Goal: Task Accomplishment & Management: Manage account settings

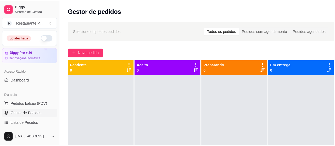
scroll to position [50, 0]
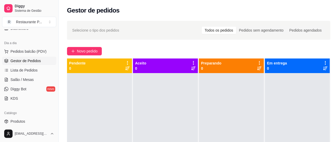
click at [21, 61] on span "Gestor de Pedidos" at bounding box center [25, 60] width 30 height 5
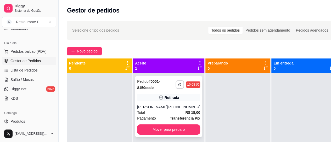
click at [176, 105] on div "[PHONE_NUMBER]" at bounding box center [183, 107] width 33 height 5
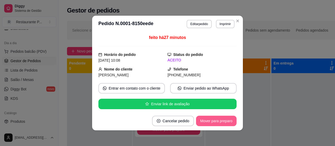
click at [207, 120] on button "Mover para preparo" at bounding box center [216, 121] width 41 height 10
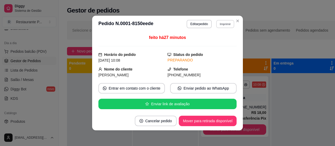
click at [224, 23] on button "Imprimir" at bounding box center [225, 24] width 18 height 8
click at [206, 39] on button "Impressora" at bounding box center [214, 42] width 38 height 8
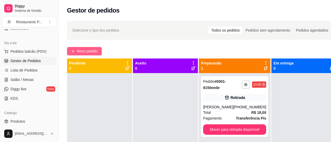
click at [85, 50] on span "Novo pedido" at bounding box center [87, 51] width 21 height 6
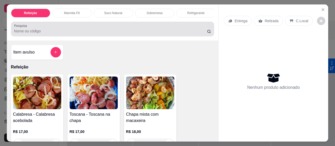
click at [75, 33] on input "Pesquisa" at bounding box center [110, 30] width 193 height 5
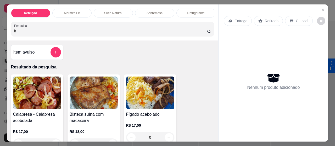
type input "b"
click at [95, 95] on img at bounding box center [94, 93] width 48 height 33
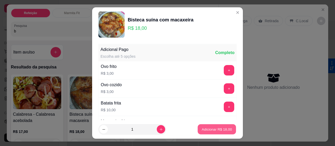
click at [213, 132] on p "Adicionar R$ 18,00" at bounding box center [217, 129] width 30 height 5
type input "1"
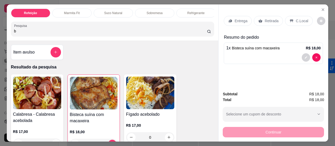
click at [234, 18] on p "Entrega" at bounding box center [240, 20] width 13 height 5
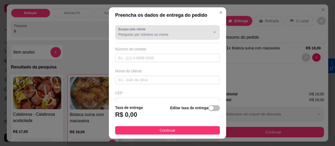
click at [149, 38] on div "Busque pelo cliente" at bounding box center [167, 32] width 105 height 15
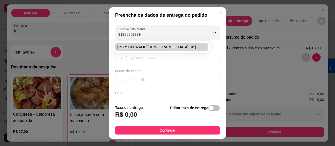
click at [146, 43] on li "[PERSON_NAME][DEMOGRAPHIC_DATA] de [PERSON_NAME]" at bounding box center [161, 47] width 92 height 8
type input "[PERSON_NAME][DEMOGRAPHIC_DATA] de [PERSON_NAME]"
type input "91985267339"
type input "[PERSON_NAME][DEMOGRAPHIC_DATA] de [PERSON_NAME]"
type input "Hospital"
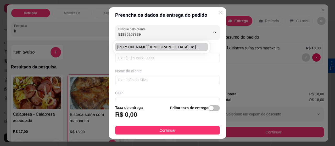
type input "[GEOGRAPHIC_DATA]"
type input "Limpeza"
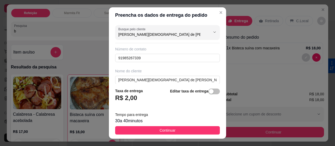
type input "[PERSON_NAME][DEMOGRAPHIC_DATA] de [PERSON_NAME]"
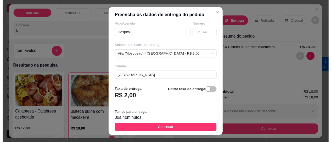
scroll to position [114, 0]
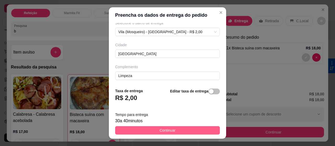
click at [149, 131] on button "Continuar" at bounding box center [167, 130] width 105 height 8
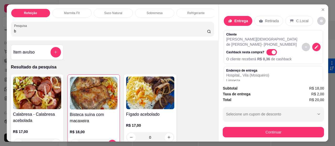
click at [271, 50] on span "Automatic updates" at bounding box center [273, 52] width 4 height 4
click at [268, 53] on input "Automatic updates" at bounding box center [267, 54] width 3 height 3
checkbox input "false"
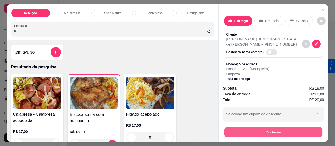
click at [265, 129] on button "Continuar" at bounding box center [273, 132] width 98 height 10
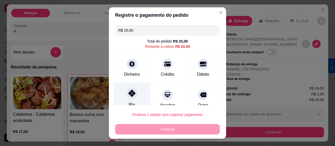
click at [127, 96] on div at bounding box center [132, 94] width 12 height 12
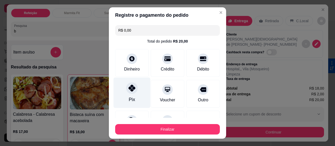
type input "R$ 0,00"
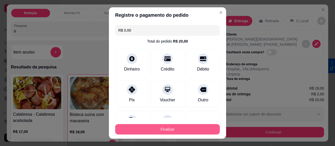
click at [162, 126] on button "Finalizar" at bounding box center [167, 129] width 105 height 10
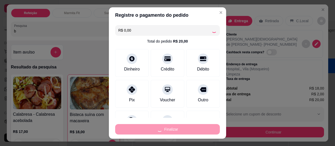
type input "0"
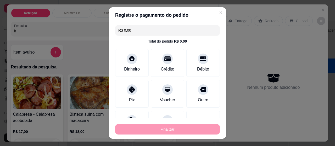
type input "-R$ 20,00"
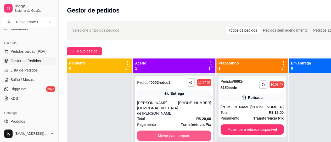
click at [165, 138] on button "Mover para preparo" at bounding box center [174, 136] width 74 height 10
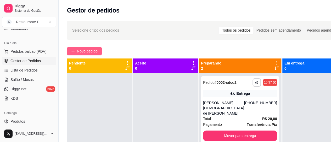
click at [91, 48] on button "Novo pedido" at bounding box center [84, 51] width 35 height 8
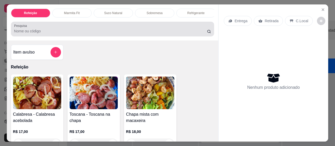
click at [33, 34] on input "Pesquisa" at bounding box center [110, 30] width 193 height 5
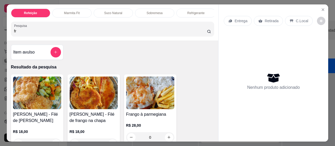
type input "fr"
click at [51, 106] on img at bounding box center [37, 93] width 48 height 33
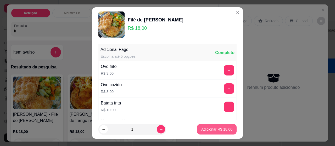
click at [218, 126] on button "Adicionar R$ 18,00" at bounding box center [216, 129] width 39 height 10
type input "1"
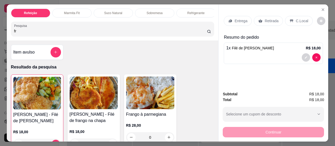
click at [231, 16] on div "Entrega" at bounding box center [237, 21] width 28 height 10
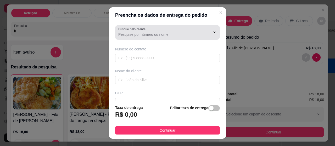
click at [157, 36] on input "Busque pelo cliente" at bounding box center [160, 34] width 84 height 5
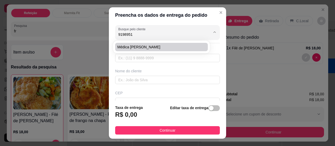
click at [158, 46] on span "Médica [PERSON_NAME]" at bounding box center [158, 46] width 83 height 5
type input "Médica [PERSON_NAME]"
type input "91989513825"
type input "Médica [PERSON_NAME]"
type input "Urgência"
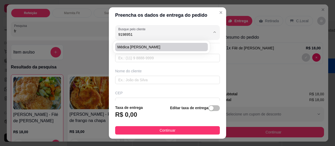
type input "[GEOGRAPHIC_DATA]"
type input "Sala de urgência"
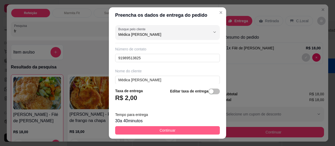
click at [173, 131] on button "Continuar" at bounding box center [167, 130] width 105 height 8
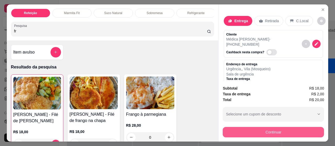
click at [250, 129] on button "Continuar" at bounding box center [272, 132] width 101 height 10
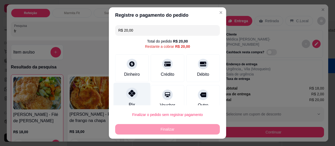
click at [126, 96] on div at bounding box center [132, 94] width 12 height 12
type input "R$ 0,00"
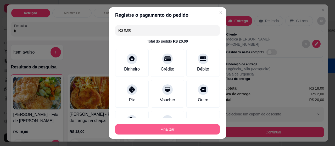
click at [158, 128] on button "Finalizar" at bounding box center [167, 129] width 105 height 10
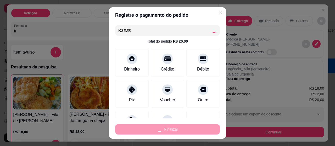
type input "0"
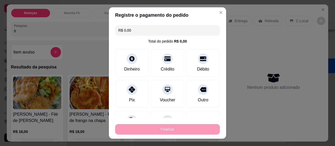
type input "-R$ 20,00"
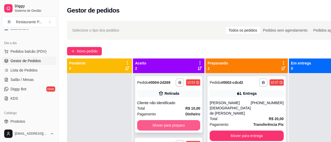
click at [175, 131] on button "Mover para preparo" at bounding box center [168, 125] width 63 height 10
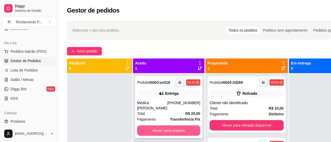
click at [180, 132] on button "Mover para preparo" at bounding box center [168, 130] width 63 height 10
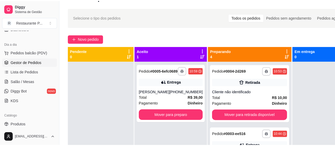
scroll to position [15, 0]
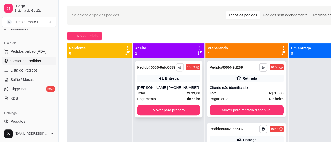
click at [178, 69] on icon "button" at bounding box center [179, 67] width 3 height 3
click at [152, 86] on button "Impressora" at bounding box center [159, 88] width 38 height 8
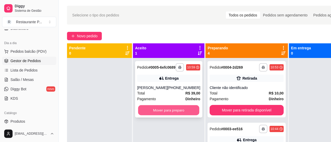
click at [178, 111] on button "Mover para preparo" at bounding box center [168, 110] width 61 height 10
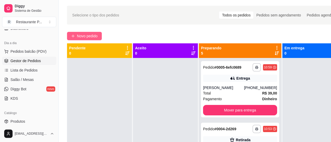
click at [73, 37] on icon "plus" at bounding box center [73, 36] width 4 height 4
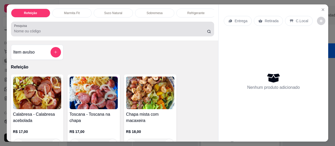
click at [34, 31] on input "Pesquisa" at bounding box center [110, 30] width 193 height 5
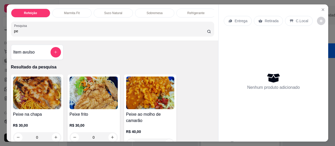
type input "pe"
click at [42, 88] on img at bounding box center [37, 93] width 48 height 33
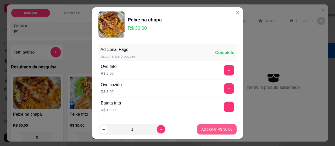
click at [218, 128] on p "Adicionar R$ 30,00" at bounding box center [216, 129] width 31 height 5
type input "1"
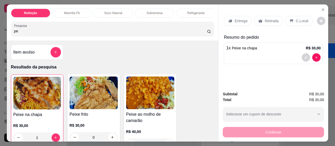
click at [234, 20] on p "Entrega" at bounding box center [240, 20] width 13 height 5
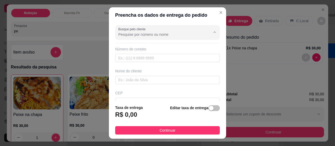
click at [133, 33] on input "Busque pelo cliente" at bounding box center [160, 34] width 84 height 5
type input "919962953"
click at [205, 30] on icon "Show suggestions" at bounding box center [207, 32] width 4 height 4
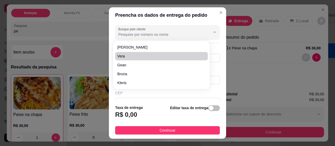
click at [124, 58] on span "vera" at bounding box center [158, 56] width 83 height 5
type input "vera"
type input "91984764763"
type input "vera"
type input "ed casa branca em frente asmum"
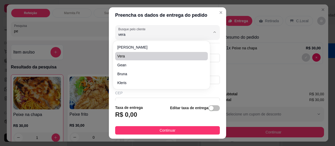
type input "[GEOGRAPHIC_DATA]"
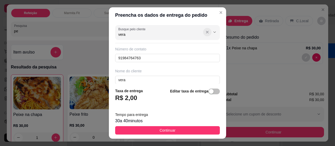
click at [205, 33] on icon "Show suggestions" at bounding box center [207, 32] width 4 height 4
click at [212, 31] on icon "Show suggestions" at bounding box center [214, 32] width 4 height 4
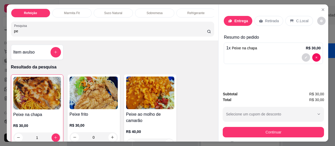
click at [241, 18] on p "Entrega" at bounding box center [241, 20] width 14 height 5
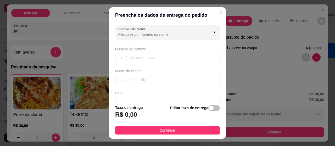
click at [169, 51] on div "Número de contato" at bounding box center [167, 49] width 105 height 5
click at [165, 53] on div "Número de contato" at bounding box center [167, 55] width 105 height 16
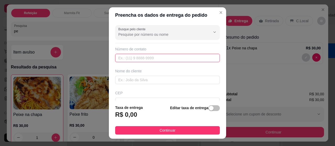
click at [158, 54] on input "text" at bounding box center [167, 58] width 105 height 8
type input "[PHONE_NUMBER]"
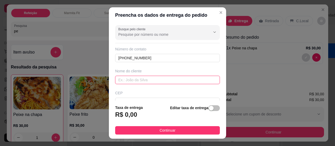
click at [138, 77] on input "text" at bounding box center [167, 80] width 105 height 8
type input "tania"
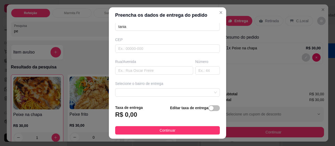
scroll to position [61, 0]
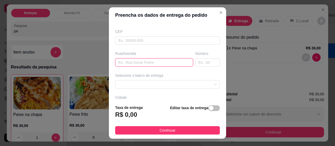
click at [131, 63] on input "text" at bounding box center [154, 62] width 78 height 8
type input "rua nova com passagem maravilha. al maravilha ultima casa"
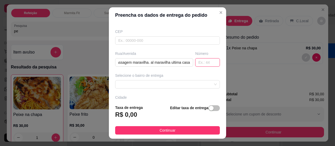
click at [197, 61] on input "text" at bounding box center [207, 62] width 25 height 8
type input "1743"
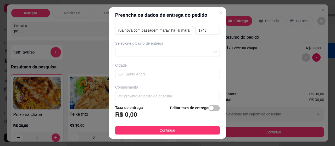
scroll to position [97, 0]
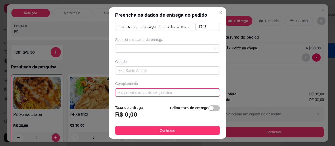
click at [129, 89] on input "text" at bounding box center [167, 92] width 105 height 8
type input "i"
click at [165, 45] on div at bounding box center [167, 48] width 105 height 8
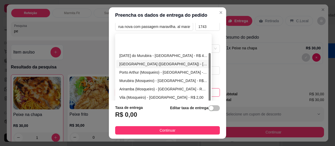
scroll to position [25, 0]
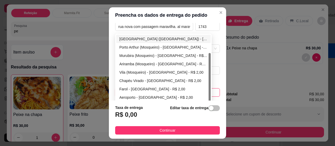
drag, startPoint x: 206, startPoint y: 60, endPoint x: 210, endPoint y: 95, distance: 35.2
click at [210, 95] on div "Busque pelo cliente Número de contato [PHONE_NUMBER] Nome do cliente tania [GEO…" at bounding box center [167, 62] width 117 height 78
type input "[DEMOGRAPHIC_DATA] na frente"
click at [148, 98] on div "Aeroporto - [GEOGRAPHIC_DATA] - R$ 2,00" at bounding box center [163, 98] width 88 height 6
type input "[GEOGRAPHIC_DATA]"
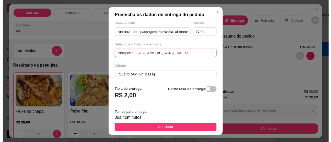
scroll to position [97, 0]
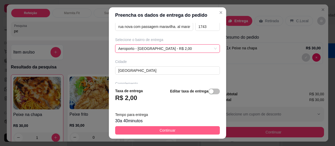
click at [171, 129] on span "Continuar" at bounding box center [167, 131] width 16 height 6
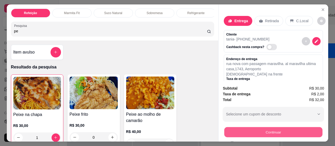
click at [261, 129] on button "Continuar" at bounding box center [273, 132] width 98 height 10
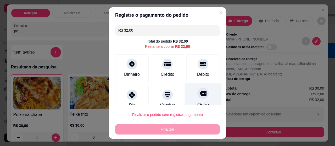
click at [193, 100] on div "Outro" at bounding box center [203, 98] width 37 height 31
type input "R$ 0,00"
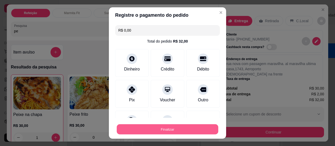
click at [188, 128] on button "Finalizar" at bounding box center [167, 129] width 101 height 10
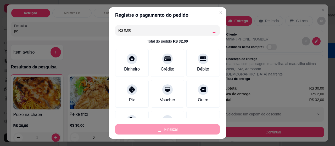
type input "0"
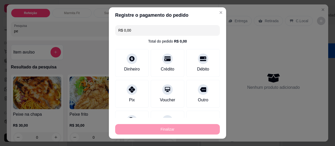
type input "-R$ 32,00"
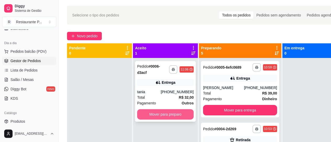
click at [178, 115] on button "Mover para preparo" at bounding box center [165, 114] width 56 height 10
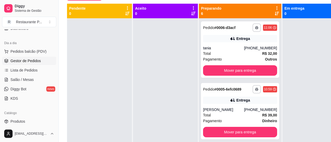
scroll to position [58, 0]
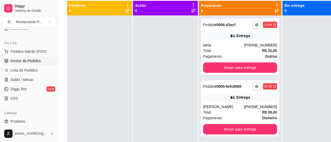
click at [274, 12] on icon at bounding box center [276, 11] width 4 height 4
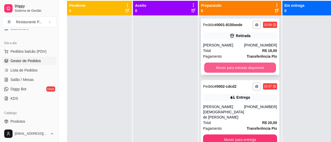
click at [245, 72] on button "Mover para retirada disponível" at bounding box center [240, 68] width 72 height 10
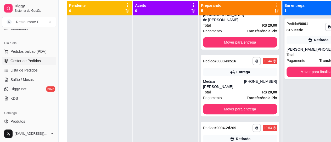
scroll to position [36, 0]
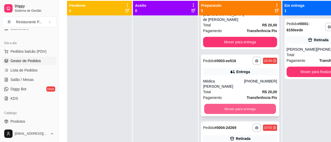
click at [246, 107] on button "Mover para entrega" at bounding box center [240, 109] width 72 height 10
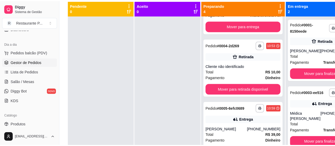
scroll to position [56, 0]
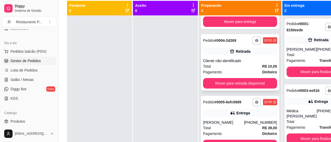
click at [238, 69] on div "Total R$ 10,00" at bounding box center [240, 67] width 74 height 6
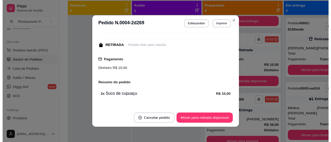
scroll to position [53, 0]
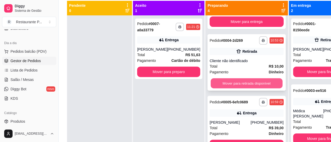
click at [245, 87] on button "Mover para retirada disponível" at bounding box center [246, 83] width 72 height 10
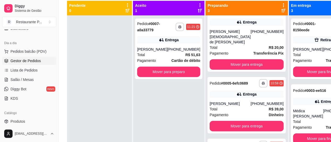
scroll to position [0, 0]
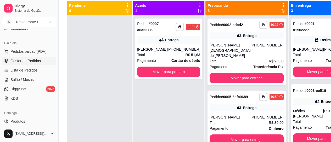
click at [281, 11] on icon at bounding box center [283, 11] width 4 height 4
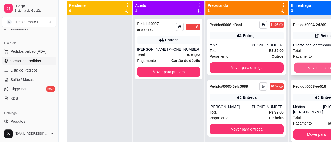
click at [302, 73] on button "Mover para finalizado" at bounding box center [324, 68] width 61 height 10
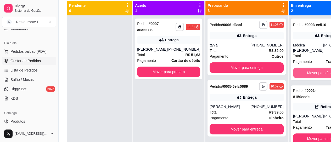
click at [302, 73] on button "Mover para finalizado" at bounding box center [324, 73] width 63 height 10
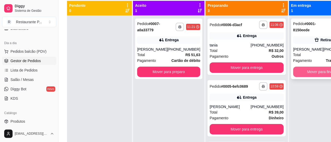
click at [301, 74] on button "Mover para finalizado" at bounding box center [324, 72] width 63 height 10
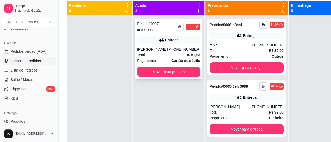
click at [175, 23] on button "button" at bounding box center [179, 27] width 8 height 8
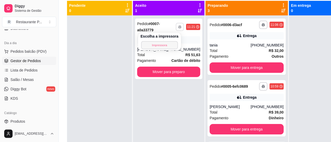
click at [157, 44] on button "Impressora" at bounding box center [159, 45] width 37 height 8
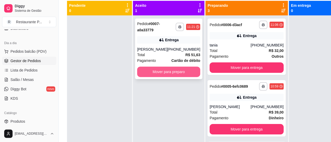
click at [158, 76] on button "Mover para preparo" at bounding box center [168, 72] width 63 height 10
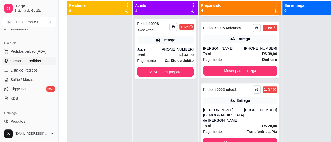
scroll to position [138, 0]
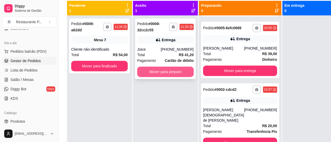
click at [169, 71] on button "Mover para preparo" at bounding box center [165, 72] width 56 height 10
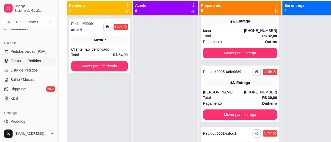
scroll to position [204, 0]
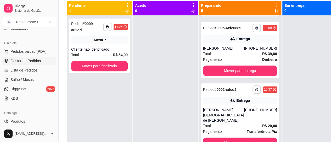
click at [166, 51] on div at bounding box center [165, 86] width 65 height 142
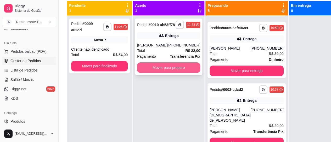
click at [156, 70] on button "Mover para preparo" at bounding box center [168, 67] width 63 height 10
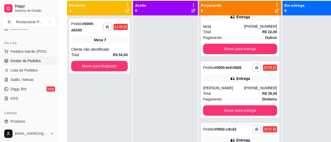
scroll to position [270, 0]
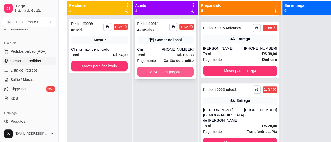
click at [171, 71] on button "Mover para preparo" at bounding box center [165, 72] width 56 height 10
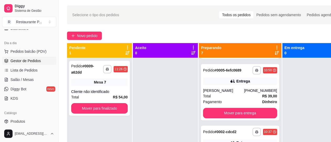
scroll to position [0, 0]
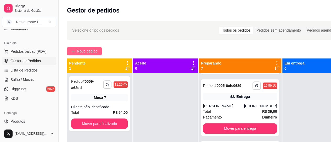
click at [78, 48] on span "Novo pedido" at bounding box center [87, 51] width 21 height 6
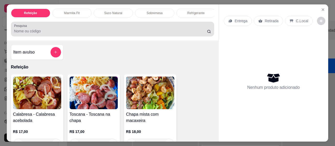
click at [43, 34] on input "Pesquisa" at bounding box center [110, 30] width 193 height 5
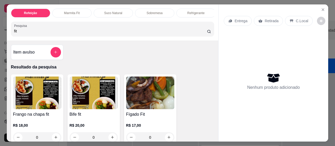
type input "fit"
click at [37, 99] on img at bounding box center [37, 93] width 48 height 33
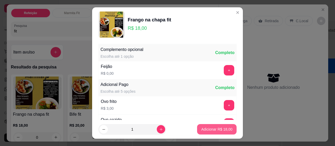
click at [222, 126] on button "Adicionar R$ 18,00" at bounding box center [216, 129] width 39 height 10
type input "1"
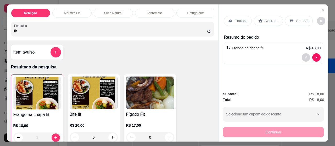
click at [234, 18] on p "Entrega" at bounding box center [240, 20] width 13 height 5
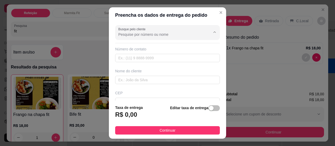
click at [139, 33] on input "Busque pelo cliente" at bounding box center [160, 34] width 84 height 5
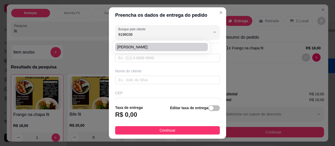
click at [146, 45] on span "[PERSON_NAME]" at bounding box center [158, 46] width 83 height 5
type input "[PERSON_NAME]"
type input "91980366389"
type input "[PERSON_NAME]"
type input "PA"
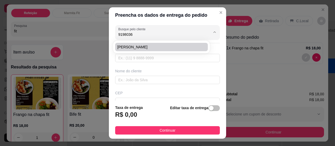
type input "[GEOGRAPHIC_DATA]"
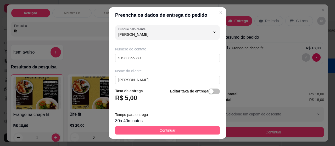
click at [174, 128] on button "Continuar" at bounding box center [167, 130] width 105 height 8
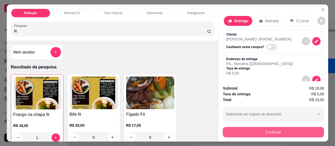
click at [306, 129] on button "Continuar" at bounding box center [272, 132] width 101 height 10
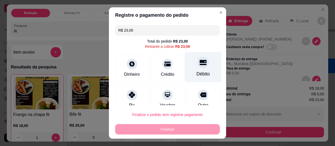
click at [187, 71] on div "Débito" at bounding box center [203, 67] width 37 height 31
type input "R$ 0,00"
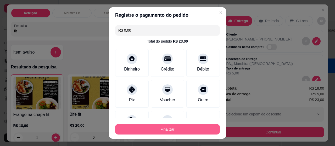
click at [177, 125] on button "Finalizar" at bounding box center [167, 129] width 105 height 10
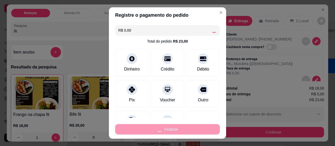
type input "0"
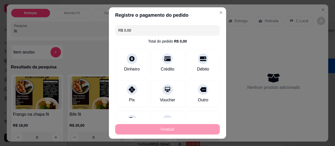
type input "-R$ 23,00"
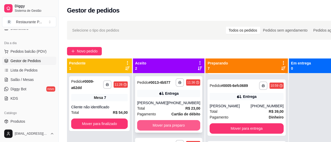
click at [179, 127] on button "Mover para preparo" at bounding box center [168, 125] width 63 height 10
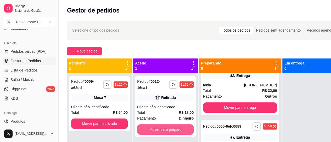
scroll to position [392, 0]
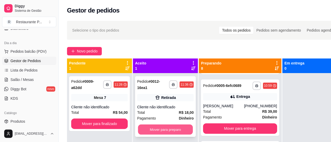
click at [169, 125] on button "Mover para preparo" at bounding box center [165, 130] width 55 height 10
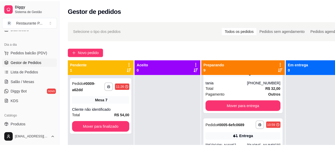
scroll to position [454, 0]
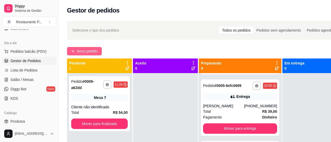
click at [80, 49] on span "Novo pedido" at bounding box center [87, 51] width 21 height 6
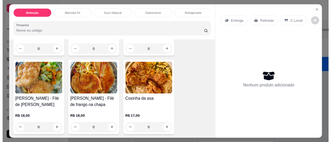
scroll to position [79, 0]
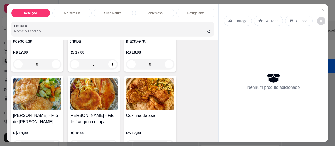
click at [25, 91] on img at bounding box center [37, 94] width 48 height 33
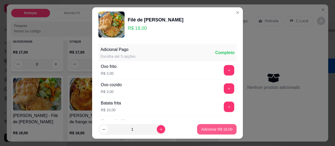
click at [219, 128] on p "Adicionar R$ 18,00" at bounding box center [216, 129] width 31 height 5
type input "1"
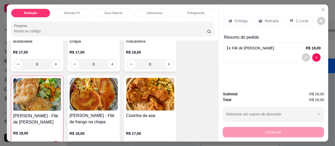
click at [239, 18] on p "Entrega" at bounding box center [240, 20] width 13 height 5
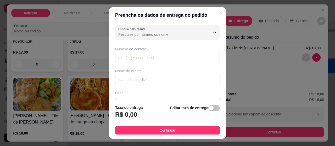
click at [186, 32] on input "Busque pelo cliente" at bounding box center [160, 34] width 84 height 5
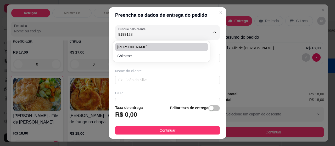
click at [132, 46] on span "[PERSON_NAME]" at bounding box center [158, 46] width 83 height 5
type input "[PERSON_NAME]"
type input "91991288896"
type input "[PERSON_NAME]"
type input "[PERSON_NAME], casa de 2 andares"
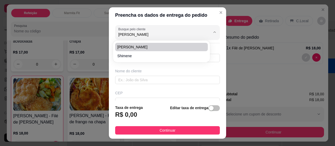
type input "42"
type input "[GEOGRAPHIC_DATA]"
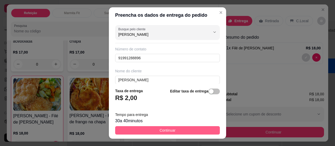
type input "[PERSON_NAME]"
click at [167, 127] on button "Continuar" at bounding box center [167, 130] width 105 height 8
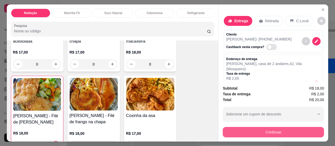
click at [295, 130] on button "Continuar" at bounding box center [272, 132] width 101 height 10
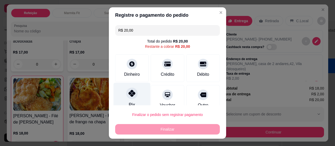
click at [131, 92] on icon at bounding box center [131, 93] width 7 height 7
type input "R$ 0,00"
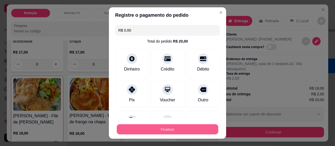
click at [170, 128] on button "Finalizar" at bounding box center [167, 129] width 101 height 10
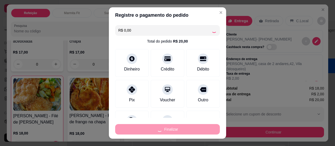
type input "0"
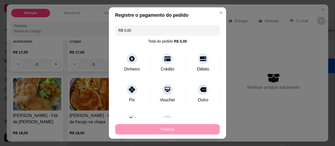
type input "-R$ 20,00"
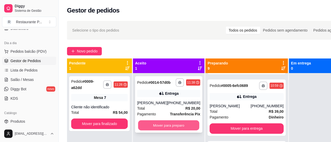
click at [155, 129] on button "Mover para preparo" at bounding box center [168, 126] width 61 height 10
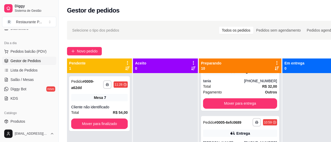
scroll to position [520, 0]
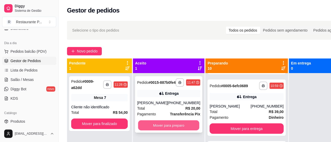
click at [169, 131] on button "Mover para preparo" at bounding box center [168, 126] width 61 height 10
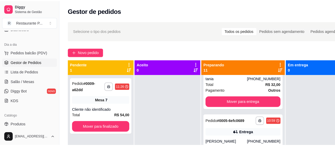
scroll to position [591, 0]
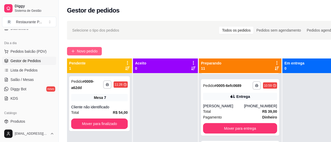
click at [78, 48] on span "Novo pedido" at bounding box center [87, 51] width 21 height 6
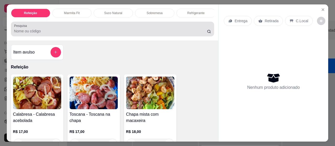
click at [35, 32] on input "Pesquisa" at bounding box center [110, 30] width 193 height 5
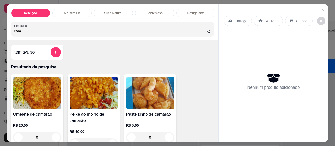
type input "cam"
click at [48, 87] on img at bounding box center [37, 93] width 48 height 33
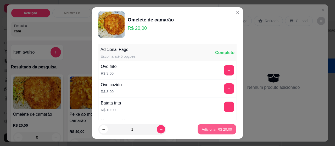
click at [214, 125] on button "Adicionar R$ 20,00" at bounding box center [216, 129] width 38 height 10
type input "1"
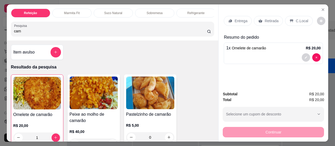
click at [228, 19] on icon at bounding box center [230, 21] width 4 height 4
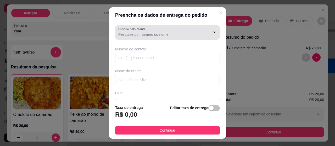
click at [131, 32] on input "Busque pelo cliente" at bounding box center [160, 34] width 84 height 5
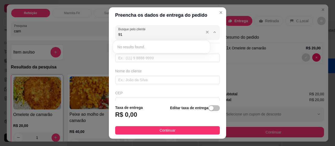
type input "9"
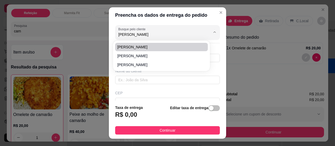
click at [138, 48] on span "[PERSON_NAME]" at bounding box center [158, 46] width 83 height 5
type input "[PERSON_NAME]"
type input "983303143"
type input "[PERSON_NAME]"
type input "[GEOGRAPHIC_DATA]"
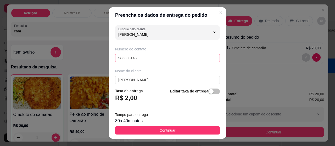
type input "[PERSON_NAME]"
click at [115, 57] on input "983303143" at bounding box center [167, 58] width 105 height 8
type input "9"
type input "[PHONE_NUMBER]"
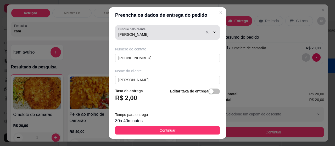
click at [151, 39] on div "Busque pelo cliente [PERSON_NAME]" at bounding box center [167, 32] width 105 height 15
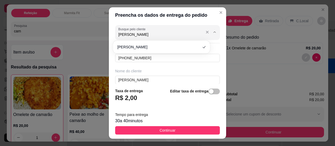
type input "[PERSON_NAME]"
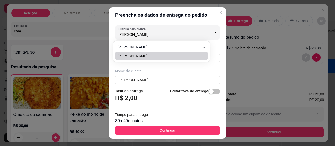
click at [123, 54] on span "[PERSON_NAME]" at bounding box center [158, 55] width 83 height 5
type input "91984302832"
type input "[PERSON_NAME]"
type input "[PERSON_NAME] l"
type input "679"
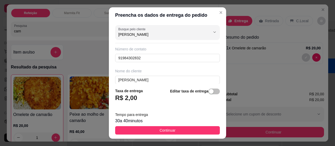
type input "[PERSON_NAME]"
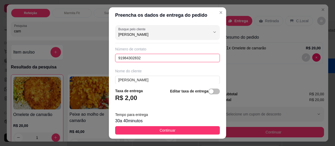
click at [147, 57] on input "91984302832" at bounding box center [167, 58] width 105 height 8
type input "[PHONE_NUMBER]"
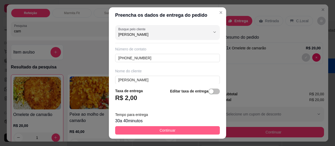
click at [155, 129] on button "Continuar" at bounding box center [167, 130] width 105 height 8
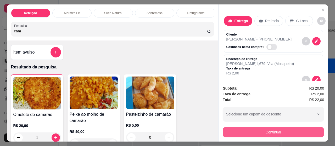
click at [274, 129] on button "Continuar" at bounding box center [272, 132] width 101 height 10
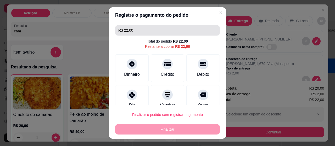
click at [152, 28] on input "R$ 22,00" at bounding box center [167, 30] width 98 height 10
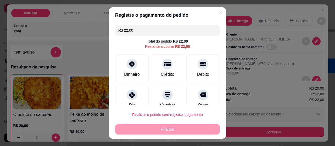
click at [151, 28] on input "R$ 22,00" at bounding box center [167, 30] width 98 height 10
type input "R$ 30,00"
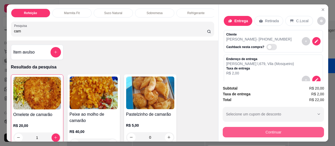
click at [267, 127] on button "Continuar" at bounding box center [272, 132] width 101 height 10
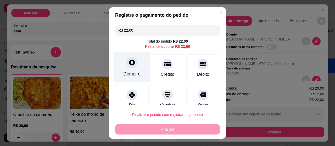
click at [121, 67] on div "Dinheiro" at bounding box center [131, 67] width 37 height 31
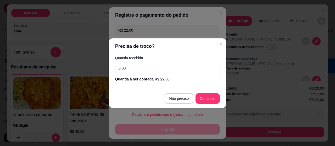
click at [140, 65] on input "0,00" at bounding box center [167, 68] width 105 height 10
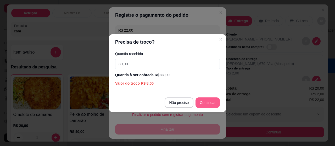
type input "30,00"
type input "R$ 0,00"
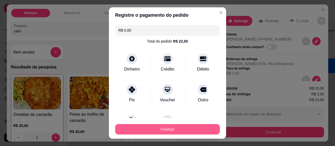
click at [177, 125] on button "Finalizar" at bounding box center [167, 129] width 105 height 10
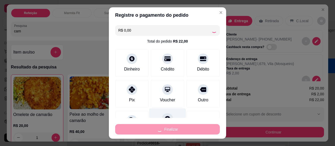
type input "0"
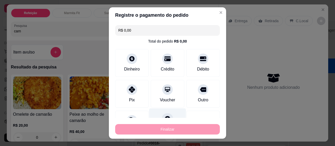
type input "-R$ 22,00"
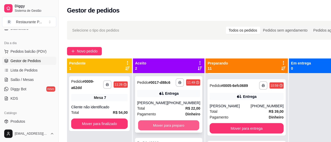
click at [172, 131] on button "Mover para preparo" at bounding box center [168, 126] width 61 height 10
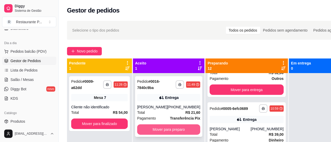
scroll to position [652, 0]
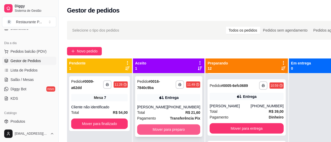
click at [147, 128] on button "Mover para preparo" at bounding box center [168, 129] width 63 height 10
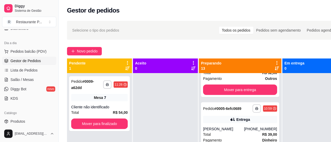
scroll to position [718, 0]
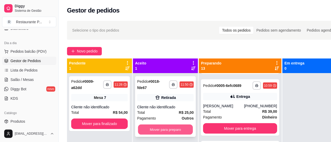
click at [159, 127] on button "Mover para preparo" at bounding box center [165, 130] width 55 height 10
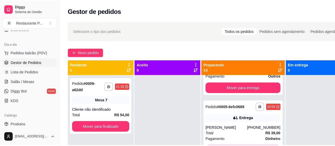
scroll to position [780, 0]
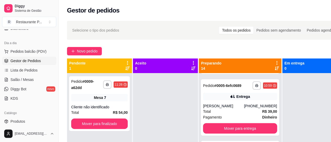
click at [76, 46] on div "**********" at bounding box center [207, 112] width 297 height 189
click at [86, 51] on span "Novo pedido" at bounding box center [87, 51] width 21 height 6
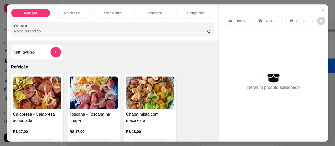
click at [46, 31] on input "Pesquisa" at bounding box center [110, 30] width 193 height 5
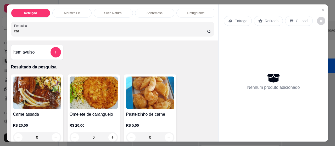
type input "car"
click at [94, 97] on img at bounding box center [94, 93] width 48 height 33
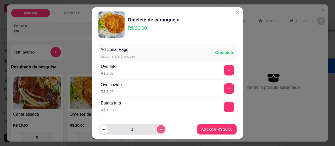
click at [157, 127] on button "increase-product-quantity" at bounding box center [161, 129] width 8 height 8
type input "2"
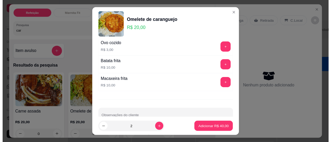
scroll to position [52, 0]
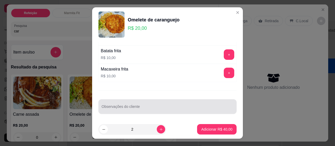
click at [113, 104] on div at bounding box center [167, 106] width 132 height 10
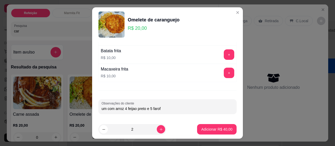
type input "um com arroz 4 feijao preto e 5 farofa"
click at [215, 129] on p "Adicionar R$ 40,00" at bounding box center [217, 129] width 30 height 5
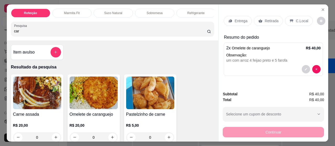
click at [235, 18] on p "Entrega" at bounding box center [240, 20] width 13 height 5
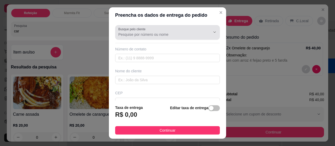
click at [135, 35] on input "Busque pelo cliente" at bounding box center [160, 34] width 84 height 5
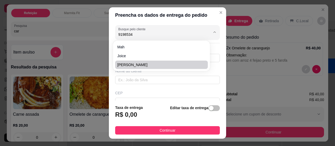
click at [134, 63] on span "[PERSON_NAME]" at bounding box center [158, 64] width 83 height 5
type input "[PERSON_NAME]"
type input "91985342172"
type input "[PERSON_NAME]"
type input "São domingos entre 16 e beira mar"
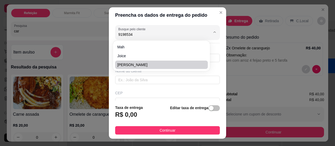
type input "233"
type input "[GEOGRAPHIC_DATA]"
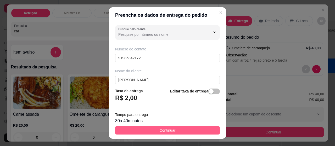
click at [170, 130] on span "Continuar" at bounding box center [167, 131] width 16 height 6
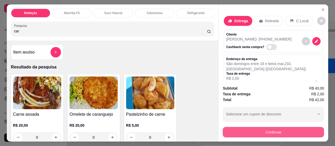
click at [261, 127] on button "Continuar" at bounding box center [272, 132] width 101 height 10
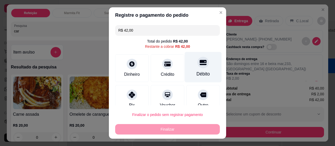
click at [185, 68] on div "Débito" at bounding box center [203, 67] width 37 height 31
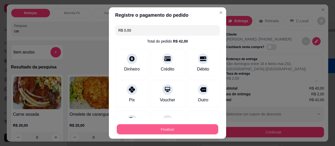
click at [152, 126] on button "Finalizar" at bounding box center [167, 129] width 101 height 10
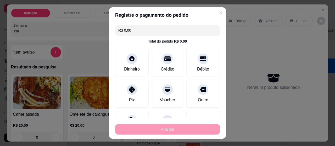
type input "-R$ 42,00"
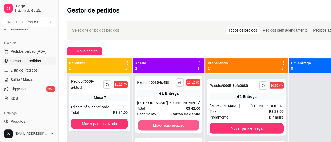
click at [152, 126] on button "Mover para preparo" at bounding box center [168, 126] width 61 height 10
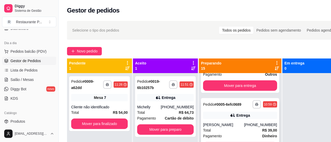
scroll to position [842, 0]
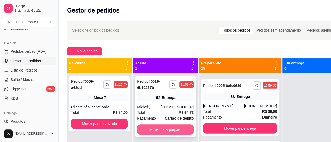
click at [170, 131] on button "Mover para preparo" at bounding box center [165, 129] width 56 height 10
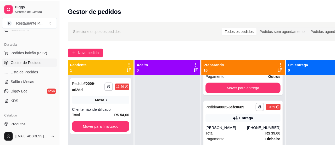
scroll to position [908, 0]
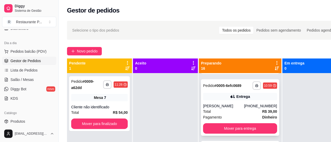
click at [218, 108] on div "**********" at bounding box center [240, 107] width 78 height 56
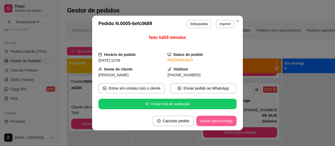
click at [209, 124] on button "Mover para entrega" at bounding box center [216, 121] width 40 height 10
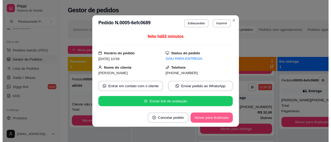
scroll to position [842, 0]
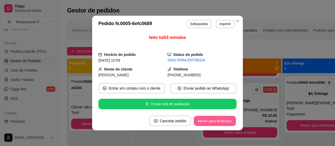
click at [214, 121] on button "Mover para finalizado" at bounding box center [215, 121] width 42 height 10
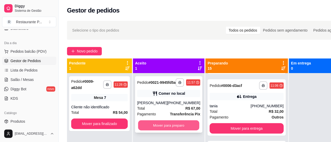
click at [180, 128] on button "Mover para preparo" at bounding box center [168, 126] width 61 height 10
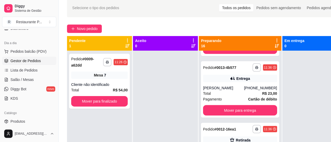
scroll to position [0, 0]
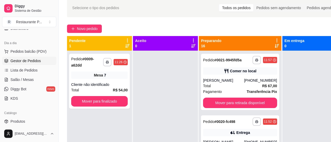
click at [261, 46] on div "Preparando 16" at bounding box center [240, 43] width 78 height 10
click at [274, 45] on icon at bounding box center [276, 46] width 4 height 4
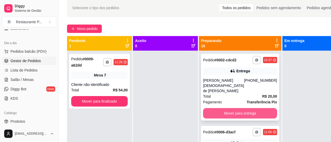
click at [234, 112] on button "Mover para entrega" at bounding box center [240, 113] width 74 height 10
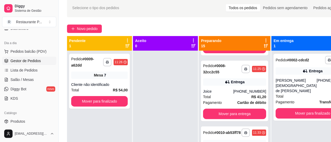
scroll to position [123, 0]
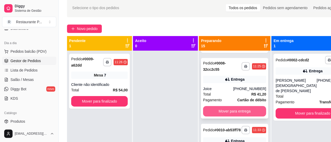
click at [244, 115] on button "Mover para entrega" at bounding box center [234, 111] width 63 height 10
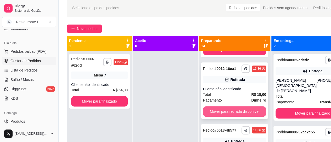
click at [255, 117] on button "Mover para retirada disponível" at bounding box center [234, 111] width 63 height 10
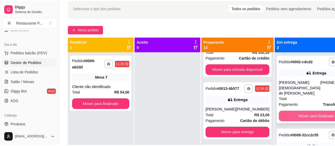
scroll to position [246, 0]
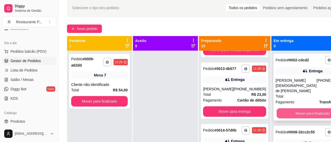
click at [296, 118] on button "Mover para finalizado" at bounding box center [312, 113] width 72 height 10
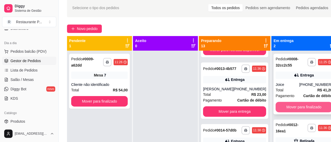
click at [301, 107] on button "Mover para finalizado" at bounding box center [303, 107] width 56 height 10
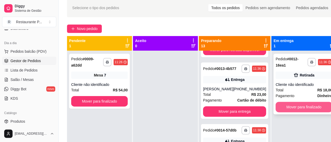
click at [300, 102] on button "Mover para finalizado" at bounding box center [303, 107] width 56 height 10
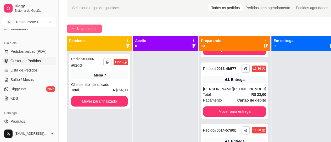
click at [96, 31] on span "Novo pedido" at bounding box center [87, 29] width 21 height 6
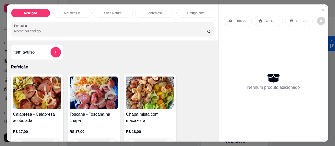
click at [59, 33] on input "Pesquisa" at bounding box center [110, 30] width 193 height 5
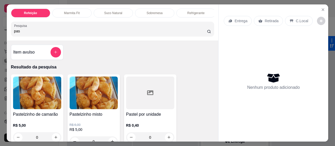
type input "pas"
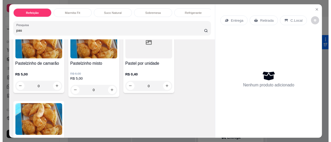
scroll to position [94, 0]
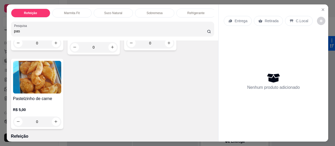
click at [34, 76] on img at bounding box center [37, 77] width 48 height 33
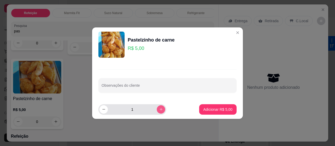
click at [159, 110] on icon "increase-product-quantity" at bounding box center [160, 109] width 3 height 3
click at [159, 109] on icon "increase-product-quantity" at bounding box center [161, 109] width 4 height 4
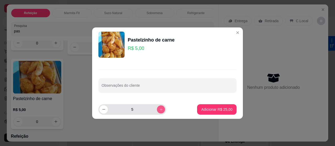
type input "6"
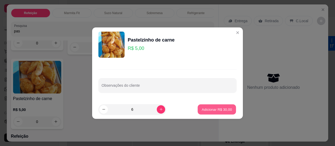
click at [209, 108] on p "Adicionar R$ 30,00" at bounding box center [217, 109] width 30 height 5
type input "6"
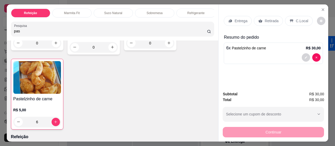
click at [234, 18] on p "Entrega" at bounding box center [240, 20] width 13 height 5
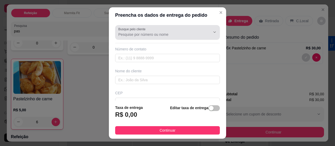
click at [137, 31] on div at bounding box center [167, 32] width 98 height 10
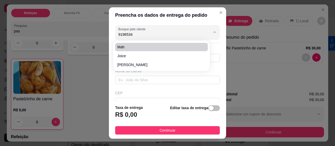
click at [135, 46] on span "Mah" at bounding box center [158, 46] width 83 height 5
type input "Mah"
type input "91985340942"
type input "Mah"
type input "Passagem João de Deus Al Bentes"
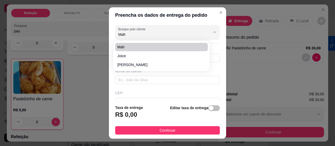
type input "7"
type input "[GEOGRAPHIC_DATA]"
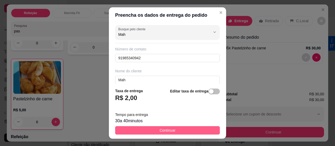
type input "Mah"
click at [174, 130] on button "Continuar" at bounding box center [167, 130] width 105 height 8
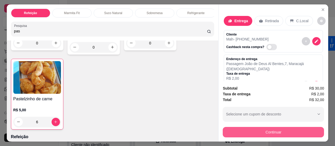
click at [261, 130] on button "Continuar" at bounding box center [272, 132] width 101 height 10
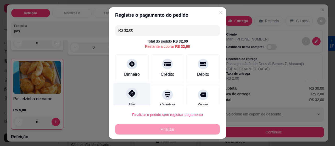
click at [128, 95] on icon at bounding box center [131, 93] width 7 height 7
type input "R$ 0,00"
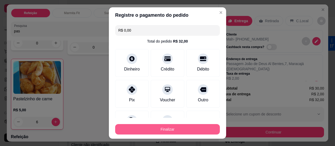
click at [146, 128] on button "Finalizar" at bounding box center [167, 129] width 105 height 10
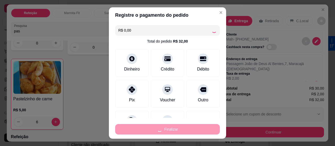
type input "0"
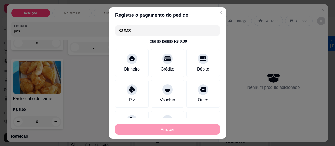
type input "-R$ 32,00"
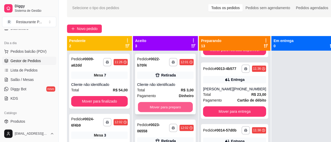
click at [156, 105] on button "Mover para preparo" at bounding box center [165, 107] width 55 height 10
click at [154, 106] on button "Mover para preparo" at bounding box center [165, 107] width 56 height 10
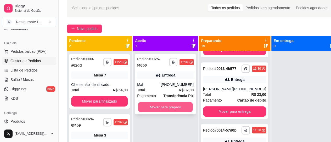
click at [170, 106] on button "Mover para preparo" at bounding box center [165, 107] width 55 height 10
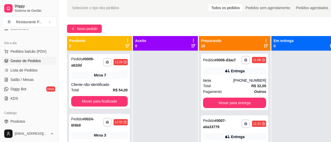
click at [264, 46] on icon at bounding box center [265, 46] width 4 height 4
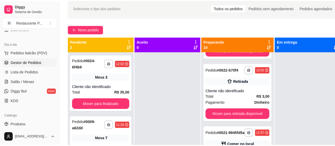
scroll to position [128, 0]
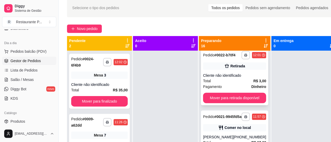
click at [236, 78] on div "Cliente não identificado" at bounding box center [234, 75] width 63 height 5
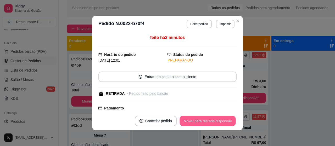
click at [209, 118] on button "Mover para retirada disponível" at bounding box center [207, 121] width 56 height 10
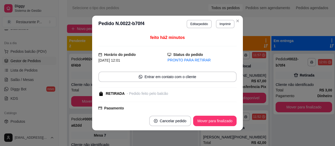
scroll to position [67, 0]
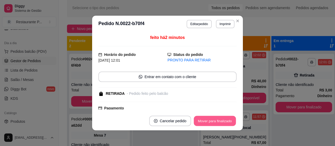
click at [209, 118] on button "Mover para finalizado" at bounding box center [215, 121] width 42 height 10
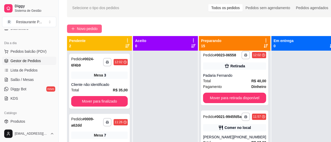
click at [87, 30] on span "Novo pedido" at bounding box center [87, 29] width 21 height 6
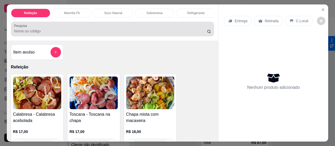
click at [67, 27] on div at bounding box center [112, 29] width 197 height 10
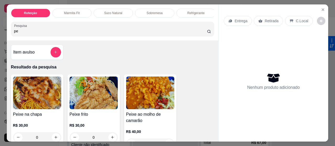
type input "pe"
click at [96, 85] on img at bounding box center [94, 93] width 48 height 33
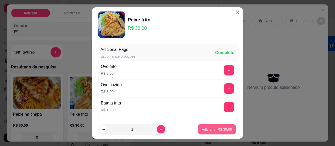
click at [203, 127] on p "Adicionar R$ 30,00" at bounding box center [217, 129] width 30 height 5
type input "1"
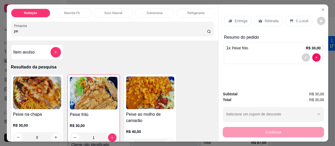
click at [236, 18] on p "Entrega" at bounding box center [240, 20] width 13 height 5
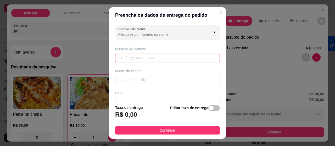
click at [127, 56] on input "text" at bounding box center [167, 58] width 105 height 8
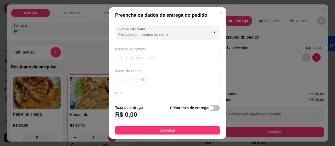
click at [132, 74] on div "Nome do cliente" at bounding box center [167, 76] width 107 height 16
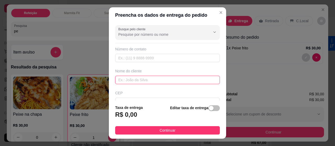
click at [136, 81] on input "text" at bounding box center [167, 80] width 105 height 8
type input "c"
type input "acompanhante da [PERSON_NAME]"
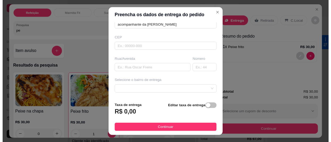
scroll to position [74, 0]
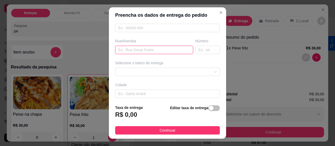
click at [160, 46] on input "text" at bounding box center [154, 50] width 78 height 8
type input "ala do chapeu virado"
click at [129, 66] on div "Selecione o bairro de entrega" at bounding box center [167, 68] width 107 height 16
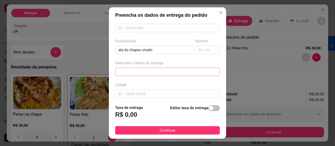
click at [128, 68] on span at bounding box center [167, 72] width 98 height 8
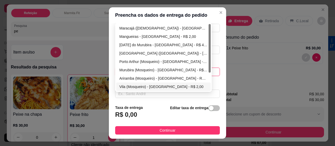
click at [124, 84] on div "Vila (Mosqueiro) - [GEOGRAPHIC_DATA] - R$ 2,00" at bounding box center [163, 87] width 88 height 6
type input "[GEOGRAPHIC_DATA]"
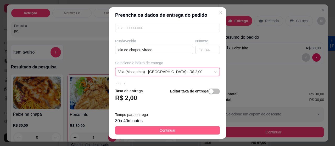
click at [151, 130] on button "Continuar" at bounding box center [167, 130] width 105 height 8
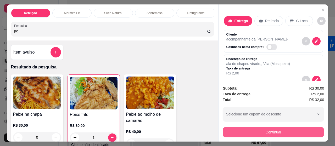
click at [273, 128] on button "Continuar" at bounding box center [272, 132] width 101 height 10
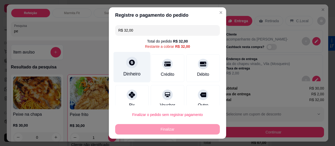
click at [117, 62] on div "Dinheiro" at bounding box center [131, 67] width 37 height 31
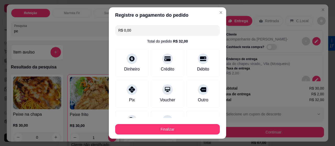
type input "R$ 0,00"
click at [181, 126] on button "Finalizar" at bounding box center [167, 129] width 105 height 10
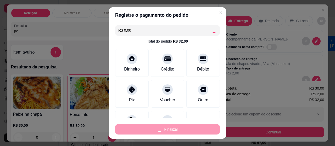
type input "0"
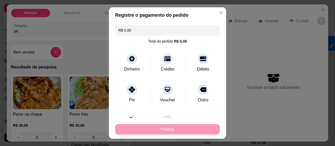
type input "-R$ 32,00"
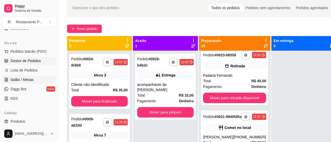
click at [27, 81] on span "Salão / Mesas" at bounding box center [21, 79] width 23 height 5
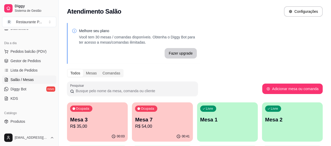
click at [135, 117] on p "Mesa 7" at bounding box center [162, 119] width 54 height 7
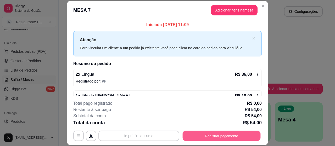
click at [230, 134] on button "Registrar pagamento" at bounding box center [221, 136] width 78 height 10
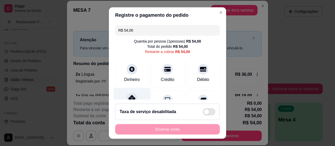
click at [130, 92] on div "Pix" at bounding box center [131, 103] width 37 height 31
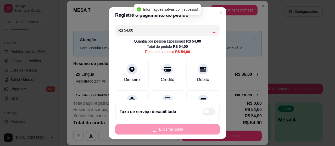
type input "R$ 0,00"
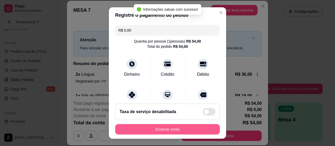
click at [161, 131] on button "Encerrar conta" at bounding box center [167, 129] width 105 height 10
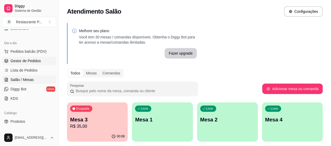
click at [26, 61] on span "Gestor de Pedidos" at bounding box center [25, 60] width 30 height 5
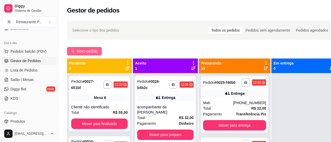
click at [89, 51] on span "Novo pedido" at bounding box center [87, 51] width 21 height 6
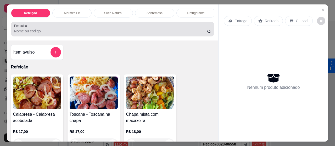
click at [134, 33] on input "Pesquisa" at bounding box center [110, 30] width 193 height 5
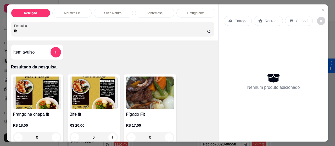
type input "fit"
click at [105, 95] on img at bounding box center [94, 93] width 48 height 33
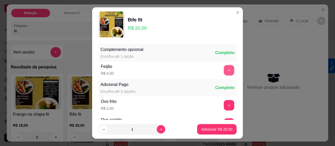
click at [223, 71] on button "+" at bounding box center [228, 70] width 10 height 10
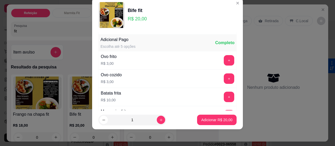
scroll to position [37, 0]
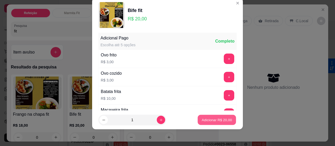
click at [213, 117] on button "Adicionar R$ 20,00" at bounding box center [216, 120] width 38 height 10
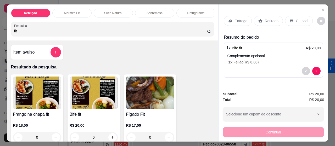
click at [39, 30] on input "fit" at bounding box center [110, 30] width 193 height 5
click at [111, 9] on div "Suco Natural" at bounding box center [113, 13] width 39 height 9
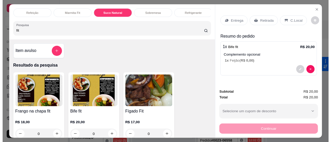
scroll to position [14, 0]
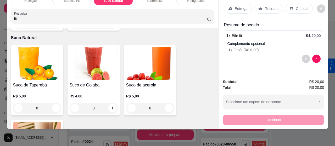
click at [52, 127] on div "Refeição Marmita Fit Suco Natural Sobremesa Refrigerante Pesquisa fit Item avul…" at bounding box center [167, 73] width 335 height 146
click at [37, 112] on div "Suco de Taperebá R$ 5,00 0 Suco de Goiaba R$ 4,00 0 Suco de acerola R$ 5,00 0 S…" at bounding box center [112, 117] width 203 height 145
click at [42, 122] on img at bounding box center [37, 138] width 48 height 33
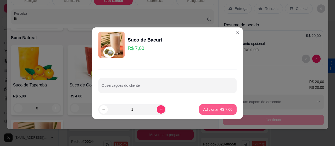
click at [203, 107] on p "Adicionar R$ 7,00" at bounding box center [217, 109] width 29 height 5
type input "1"
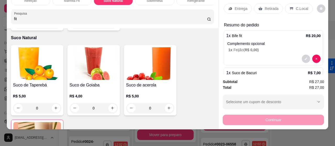
click at [234, 6] on p "Entrega" at bounding box center [240, 8] width 13 height 5
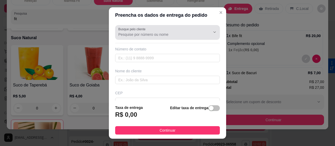
click at [158, 33] on input "Busque pelo cliente" at bounding box center [160, 34] width 84 height 5
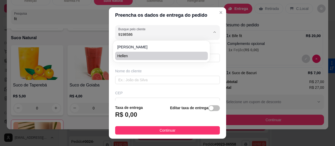
click at [133, 57] on span "Hellen" at bounding box center [158, 55] width 83 height 5
type input "Hellen"
type input "91985862659"
type input "Hellen"
type input "66910090"
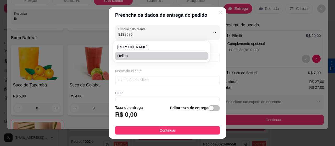
type input "Rua Comandante [PERSON_NAME]"
type input "631"
type input "[GEOGRAPHIC_DATA]"
type input "Px ao CREAS"
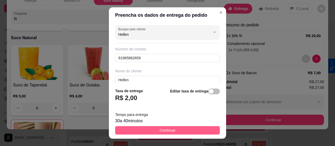
type input "Hellen"
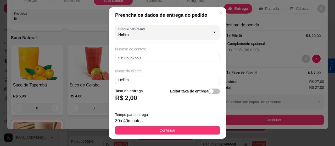
click at [165, 127] on button "Continuar" at bounding box center [167, 130] width 105 height 8
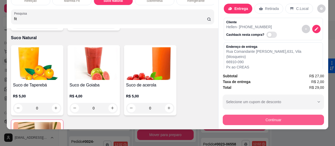
click at [280, 117] on button "Continuar" at bounding box center [272, 120] width 101 height 10
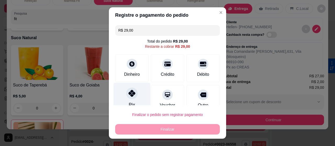
click at [130, 97] on div at bounding box center [132, 94] width 12 height 12
type input "R$ 0,00"
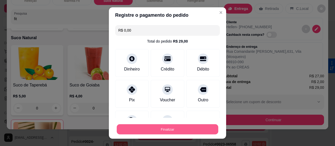
click at [154, 128] on button "Finalizar" at bounding box center [167, 129] width 101 height 10
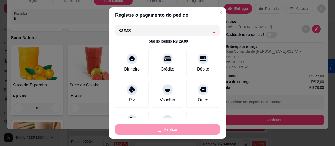
type input "0"
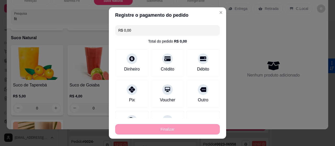
type input "-R$ 29,00"
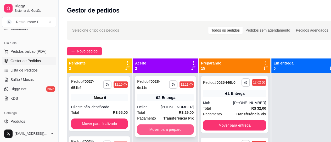
click at [174, 130] on button "Mover para preparo" at bounding box center [165, 129] width 56 height 10
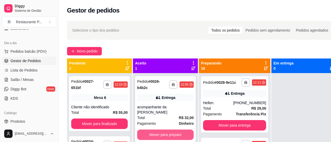
click at [176, 131] on button "Mover para preparo" at bounding box center [165, 135] width 56 height 10
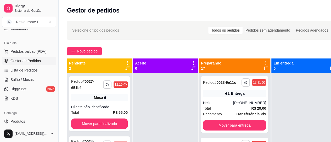
click at [265, 66] on icon at bounding box center [265, 68] width 4 height 4
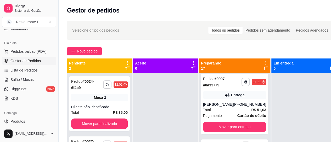
scroll to position [66, 0]
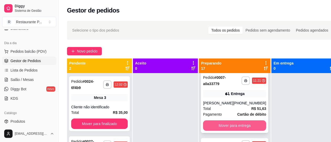
click at [247, 128] on button "Mover para entrega" at bounding box center [234, 126] width 63 height 10
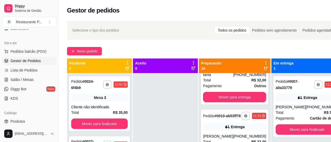
scroll to position [64, 0]
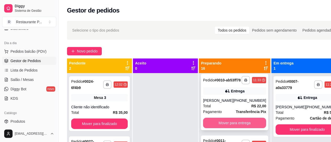
click at [248, 124] on button "Mover para entrega" at bounding box center [234, 123] width 63 height 10
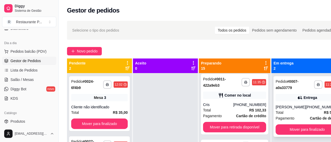
scroll to position [0, 0]
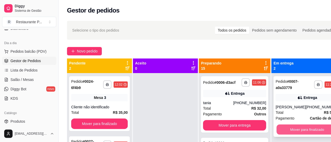
click at [315, 135] on button "Mover para finalizado" at bounding box center [306, 130] width 61 height 10
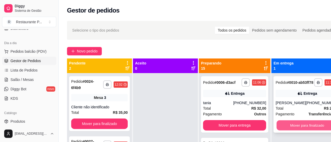
click at [311, 129] on button "Mover para finalizado" at bounding box center [306, 126] width 61 height 10
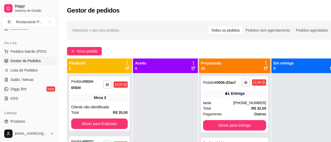
click at [264, 68] on icon at bounding box center [265, 68] width 4 height 4
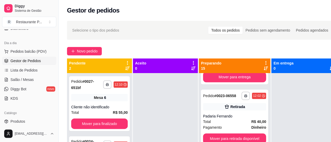
scroll to position [166, 0]
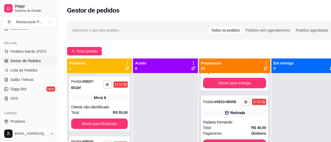
click at [204, 117] on div "Retirada" at bounding box center [234, 112] width 63 height 7
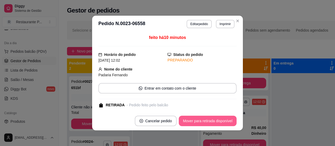
click at [206, 120] on button "Mover para retirada disponível" at bounding box center [208, 121] width 58 height 10
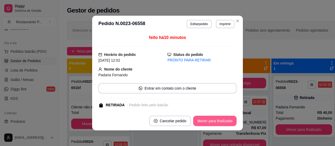
click at [206, 120] on button "Mover para finalizado" at bounding box center [214, 121] width 43 height 10
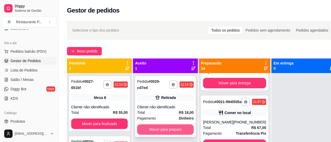
click at [167, 127] on button "Mover para preparo" at bounding box center [165, 129] width 56 height 10
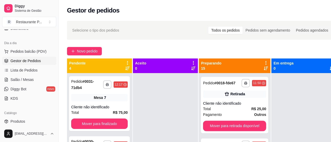
scroll to position [440, 0]
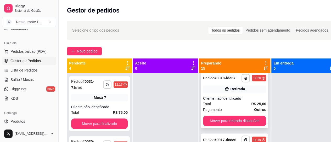
click at [239, 113] on div "Pagamento Outros" at bounding box center [234, 110] width 63 height 6
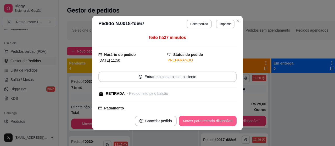
click at [216, 120] on button "Mover para retirada disponível" at bounding box center [208, 121] width 58 height 10
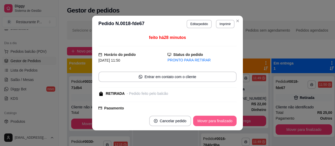
click at [216, 120] on button "Mover para finalizado" at bounding box center [214, 121] width 43 height 10
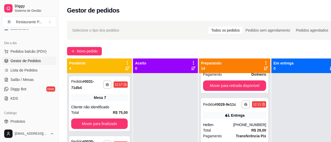
scroll to position [0, 0]
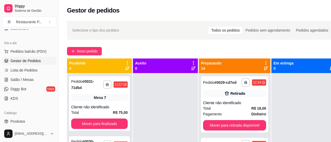
click at [265, 69] on icon at bounding box center [265, 68] width 4 height 4
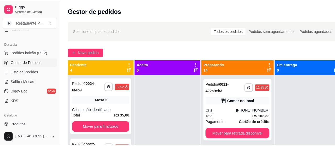
scroll to position [54, 0]
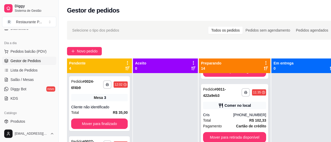
click at [242, 114] on div "[PHONE_NUMBER]" at bounding box center [249, 114] width 33 height 5
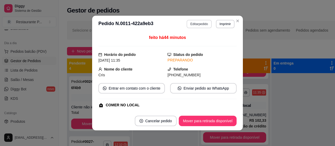
click at [197, 25] on button "Editar pedido" at bounding box center [198, 24] width 25 height 8
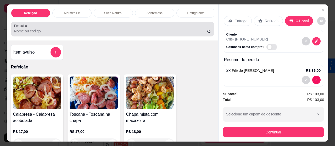
click at [121, 32] on input "Pesquisa" at bounding box center [110, 30] width 193 height 5
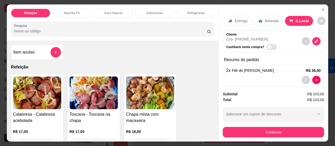
click at [122, 9] on div "Suco Natural" at bounding box center [113, 13] width 39 height 9
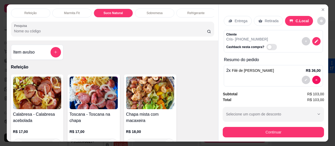
scroll to position [14, 0]
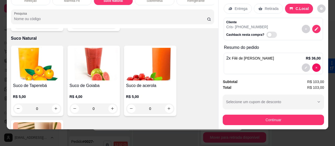
click at [107, 54] on img at bounding box center [94, 64] width 48 height 33
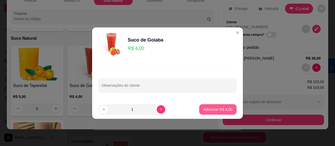
click at [208, 106] on button "Adicionar R$ 4,00" at bounding box center [217, 109] width 37 height 10
type input "1"
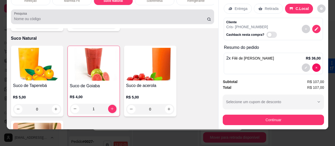
click at [37, 20] on input "Pesquisa" at bounding box center [110, 18] width 193 height 5
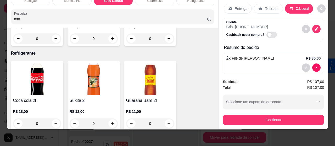
scroll to position [1356, 0]
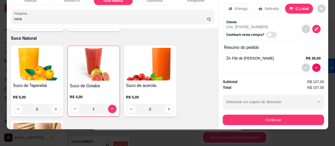
click at [207, 18] on icon at bounding box center [209, 19] width 4 height 4
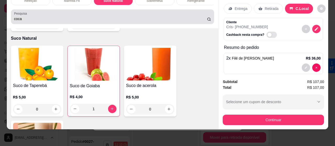
click at [104, 12] on div "coca" at bounding box center [112, 17] width 197 height 10
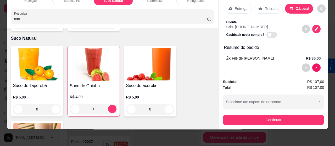
type input "coca"
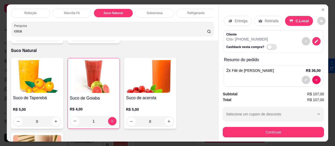
click at [190, 9] on div "Refrigerante" at bounding box center [195, 13] width 39 height 9
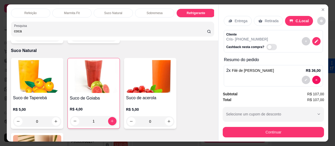
scroll to position [14, 0]
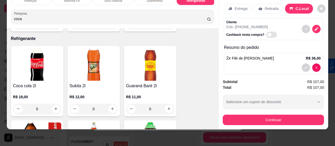
click at [94, 123] on img at bounding box center [94, 139] width 48 height 33
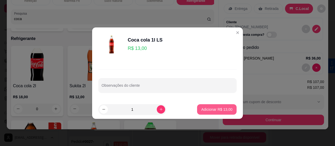
click at [210, 108] on p "Adicionar R$ 13,00" at bounding box center [216, 109] width 31 height 5
type input "1"
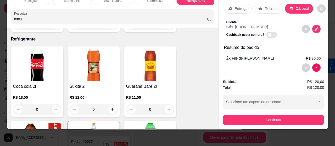
scroll to position [1601, 0]
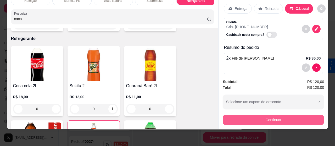
click at [269, 117] on button "Continuar" at bounding box center [272, 120] width 101 height 10
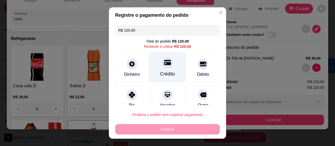
click at [164, 64] on icon at bounding box center [167, 62] width 7 height 5
type input "R$ 0,00"
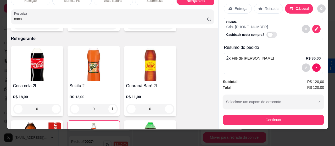
click at [266, 32] on span "Automatic updates" at bounding box center [271, 35] width 10 height 6
click at [266, 36] on input "Automatic updates" at bounding box center [267, 37] width 3 height 3
checkbox input "true"
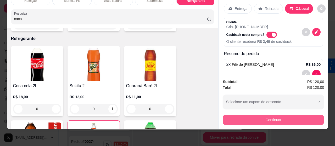
click at [278, 115] on button "Continuar" at bounding box center [272, 120] width 101 height 10
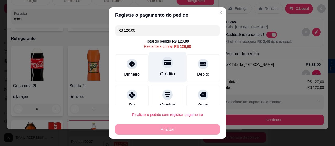
click at [160, 76] on div "Crédito" at bounding box center [167, 74] width 15 height 7
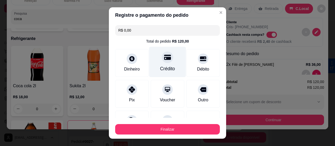
type input "R$ 0,00"
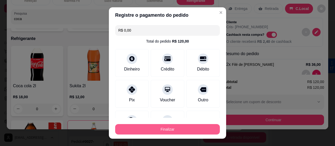
click at [162, 127] on button "Finalizar" at bounding box center [167, 129] width 105 height 10
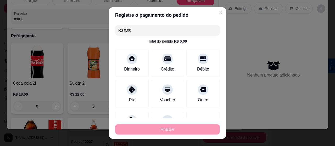
type input "0"
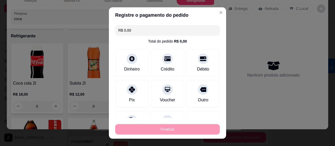
type input "0"
type input "-R$ 120,00"
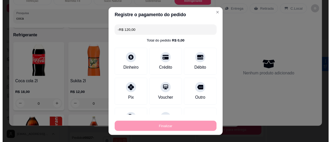
scroll to position [1599, 0]
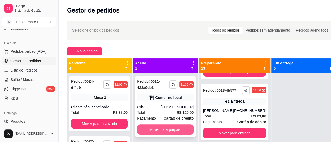
click at [173, 129] on button "Mover para preparo" at bounding box center [165, 129] width 56 height 10
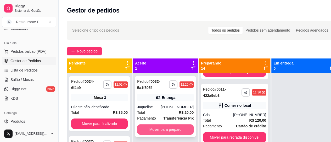
click at [177, 129] on button "Mover para preparo" at bounding box center [165, 129] width 56 height 10
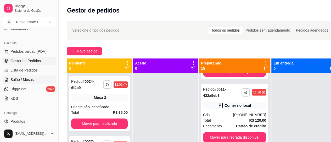
click at [23, 81] on span "Salão / Mesas" at bounding box center [21, 79] width 23 height 5
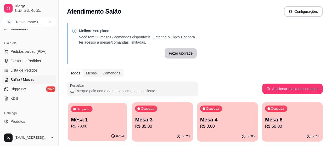
click at [91, 117] on p "Mesa 1" at bounding box center [97, 119] width 53 height 7
click at [24, 61] on span "Gestor de Pedidos" at bounding box center [25, 60] width 30 height 5
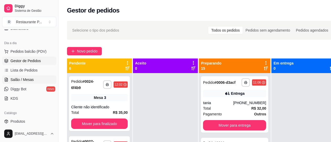
click at [24, 82] on link "Salão / Mesas" at bounding box center [29, 80] width 54 height 8
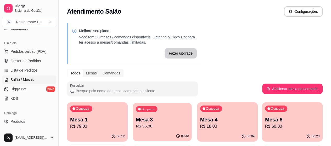
click at [136, 121] on p "Mesa 3" at bounding box center [162, 119] width 53 height 7
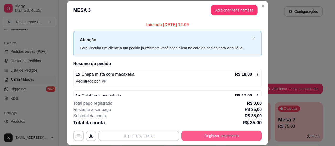
click at [209, 137] on button "Registrar pagamento" at bounding box center [221, 136] width 80 height 10
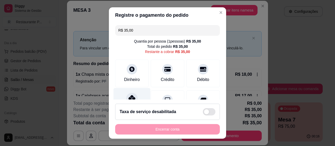
click at [128, 97] on icon at bounding box center [131, 98] width 7 height 7
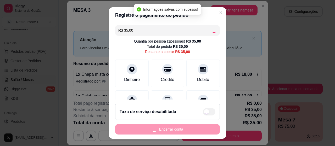
type input "R$ 0,00"
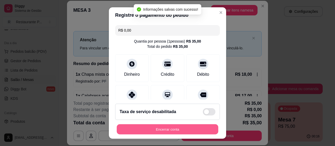
click at [158, 130] on button "Encerrar conta" at bounding box center [167, 129] width 101 height 10
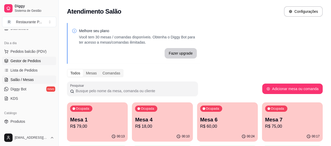
click at [35, 59] on span "Gestor de Pedidos" at bounding box center [25, 60] width 30 height 5
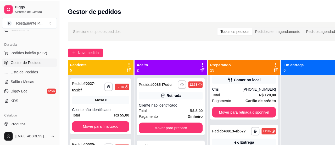
scroll to position [98, 0]
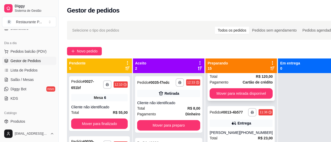
click at [245, 83] on strong "Cartão de crédito" at bounding box center [257, 82] width 30 height 4
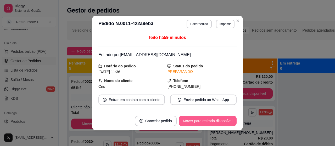
click at [210, 122] on button "Mover para retirada disponível" at bounding box center [208, 121] width 58 height 10
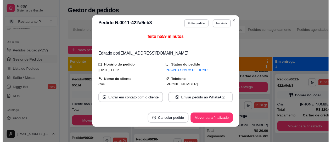
scroll to position [32, 0]
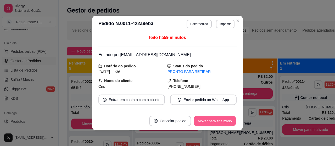
click at [201, 123] on button "Mover para finalizado" at bounding box center [215, 121] width 42 height 10
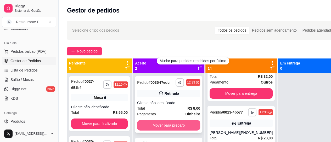
click at [169, 130] on button "Mover para preparo" at bounding box center [168, 125] width 63 height 10
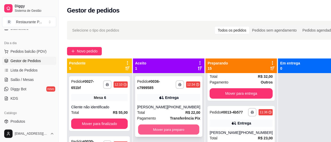
click at [179, 127] on button "Mover para preparo" at bounding box center [168, 130] width 61 height 10
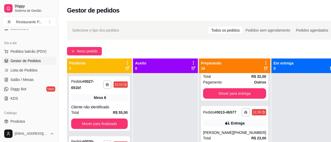
scroll to position [0, 0]
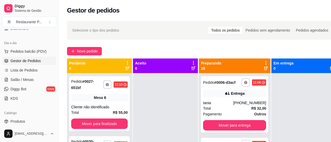
click at [264, 69] on icon at bounding box center [265, 68] width 4 height 4
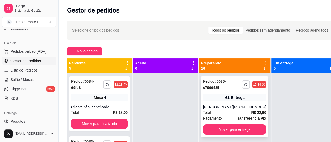
click at [223, 93] on div "**********" at bounding box center [234, 106] width 67 height 61
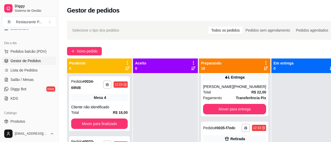
scroll to position [36, 0]
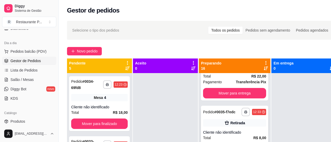
click at [220, 128] on div "**********" at bounding box center [234, 134] width 67 height 56
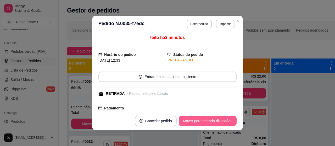
click at [201, 119] on button "Mover para retirada disponível" at bounding box center [208, 121] width 58 height 10
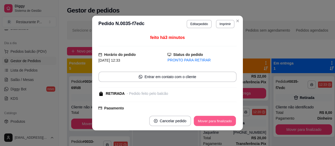
click at [200, 120] on button "Mover para finalizado" at bounding box center [215, 121] width 42 height 10
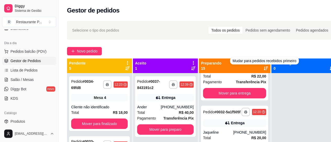
scroll to position [0, 0]
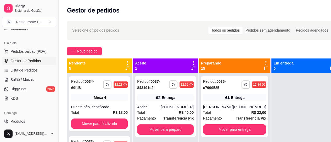
click at [265, 67] on icon at bounding box center [265, 68] width 4 height 4
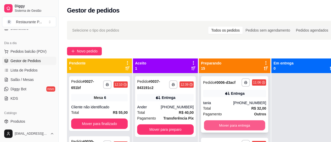
click at [228, 123] on button "Mover para entrega" at bounding box center [234, 126] width 61 height 10
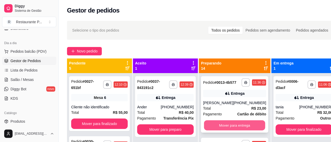
click at [227, 125] on button "Mover para entrega" at bounding box center [234, 126] width 61 height 10
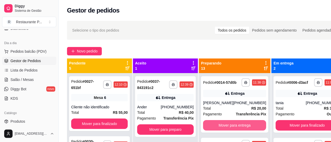
click at [226, 125] on button "Mover para entrega" at bounding box center [234, 125] width 63 height 10
click at [226, 131] on button "Mover para entrega" at bounding box center [234, 125] width 63 height 10
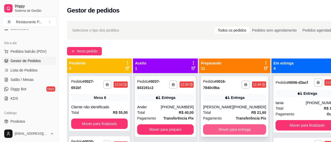
click at [242, 130] on button "Mover para entrega" at bounding box center [234, 129] width 63 height 10
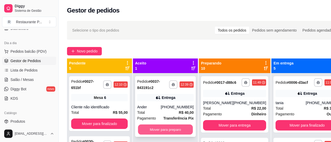
click at [176, 128] on button "Mover para preparo" at bounding box center [165, 130] width 55 height 10
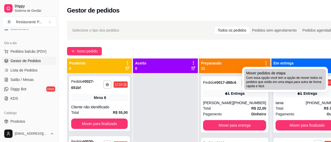
click at [257, 73] on span "Mover pedidos de etapa" at bounding box center [265, 73] width 39 height 5
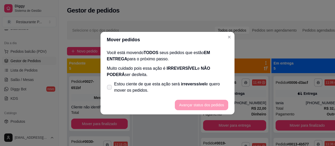
click at [109, 84] on label "Estou ciente de que esta ação será irreverssível e quero mover os pedidos." at bounding box center [167, 87] width 125 height 17
click at [109, 88] on input "Estou ciente de que esta ação será irreverssível e quero mover os pedidos." at bounding box center [107, 89] width 3 height 3
checkbox input "true"
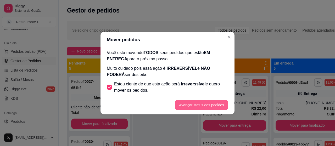
click at [187, 103] on button "Avançar status dos pedidos" at bounding box center [201, 105] width 53 height 10
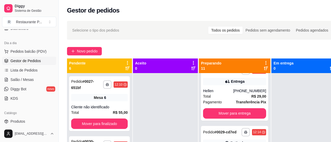
scroll to position [394, 0]
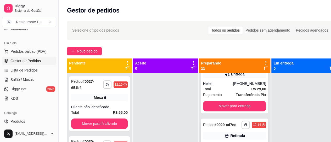
click at [220, 127] on strong "# 0029-cd7ed" at bounding box center [225, 125] width 22 height 4
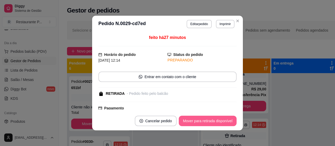
click at [224, 120] on button "Mover para retirada disponível" at bounding box center [208, 121] width 58 height 10
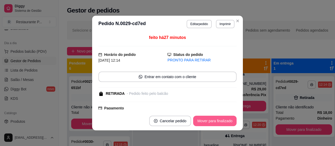
click at [223, 120] on button "Mover para finalizado" at bounding box center [214, 121] width 43 height 10
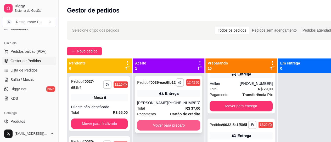
click at [167, 124] on button "Mover para preparo" at bounding box center [168, 125] width 63 height 10
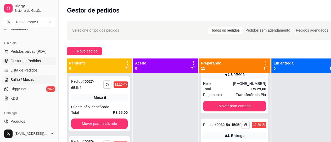
click at [11, 78] on span "Salão / Mesas" at bounding box center [21, 79] width 23 height 5
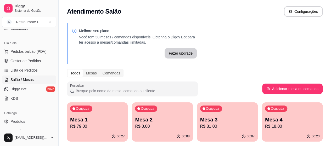
click at [265, 126] on p "R$ 18,00" at bounding box center [292, 126] width 54 height 6
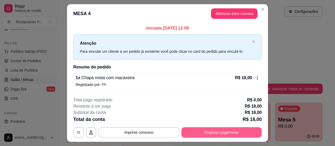
click at [209, 133] on button "Registrar pagamento" at bounding box center [221, 132] width 80 height 10
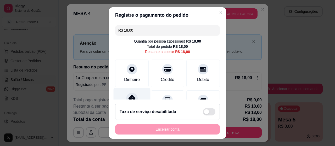
click at [128, 95] on icon at bounding box center [131, 98] width 7 height 7
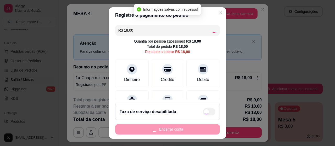
type input "R$ 0,00"
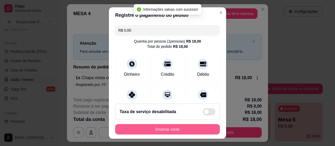
click at [138, 128] on button "Encerrar conta" at bounding box center [167, 129] width 105 height 10
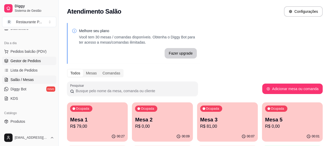
click at [19, 58] on span "Gestor de Pedidos" at bounding box center [25, 60] width 30 height 5
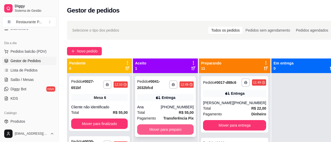
click at [166, 129] on button "Mover para preparo" at bounding box center [165, 129] width 56 height 10
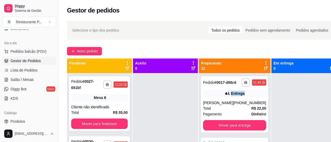
drag, startPoint x: 265, startPoint y: 92, endPoint x: 267, endPoint y: 79, distance: 12.8
click at [267, 79] on div "**********" at bounding box center [234, 144] width 71 height 142
click at [22, 81] on span "Salão / Mesas" at bounding box center [21, 79] width 23 height 5
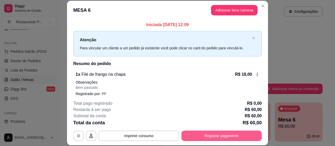
click at [228, 134] on button "Registrar pagamento" at bounding box center [221, 136] width 80 height 10
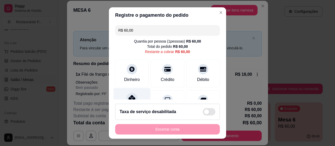
click at [131, 95] on icon at bounding box center [131, 98] width 7 height 7
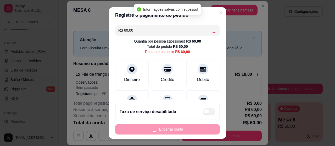
type input "R$ 0,00"
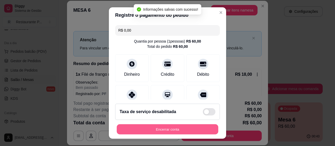
click at [167, 130] on button "Encerrar conta" at bounding box center [167, 129] width 101 height 10
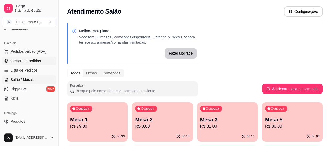
click at [19, 58] on span "Gestor de Pedidos" at bounding box center [25, 60] width 30 height 5
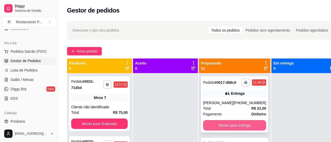
click at [239, 124] on button "Mover para entrega" at bounding box center [234, 125] width 63 height 10
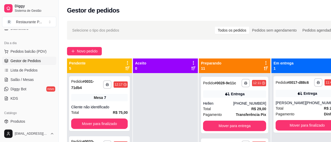
scroll to position [317, 0]
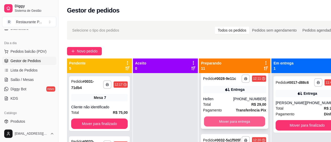
click at [241, 127] on button "Mover para entrega" at bounding box center [234, 122] width 61 height 10
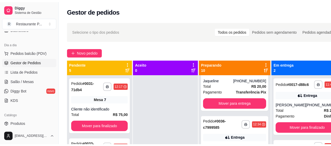
scroll to position [347, 0]
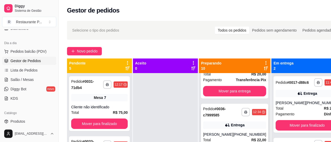
click at [223, 118] on div "Pedido # 0036-c7999585" at bounding box center [222, 112] width 38 height 13
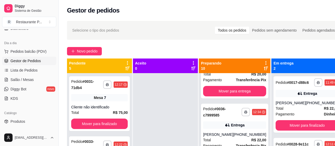
click at [206, 121] on button "Mover para entrega" at bounding box center [216, 121] width 40 height 10
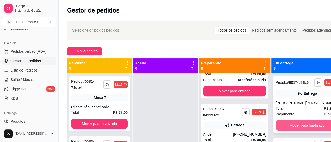
click at [299, 128] on button "Mover para finalizado" at bounding box center [306, 125] width 63 height 10
click at [302, 129] on button "Mover para finalizado" at bounding box center [306, 125] width 63 height 10
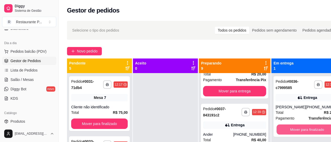
click at [302, 129] on button "Mover para finalizado" at bounding box center [306, 130] width 61 height 10
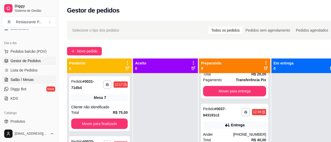
click at [24, 78] on span "Salão / Mesas" at bounding box center [21, 79] width 23 height 5
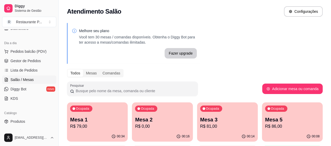
click at [135, 121] on p "Mesa 2" at bounding box center [162, 119] width 54 height 7
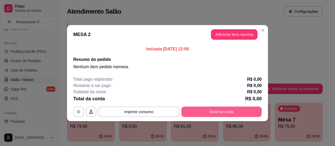
click at [189, 109] on button "Encerrar conta" at bounding box center [221, 112] width 80 height 10
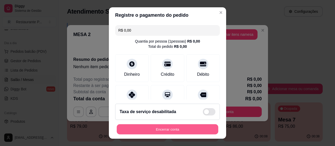
click at [165, 132] on button "Encerrar conta" at bounding box center [167, 129] width 101 height 10
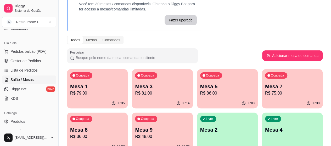
scroll to position [35, 0]
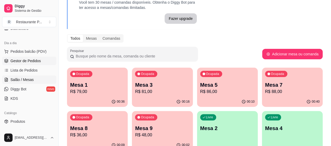
click at [20, 59] on span "Gestor de Pedidos" at bounding box center [25, 60] width 30 height 5
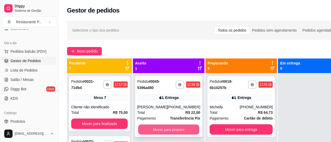
click at [162, 128] on button "Mover para preparo" at bounding box center [168, 130] width 61 height 10
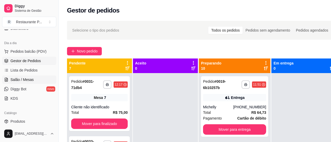
click at [24, 82] on link "Salão / Mesas" at bounding box center [29, 80] width 54 height 8
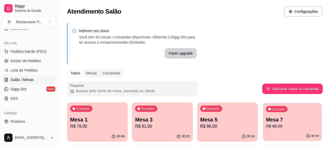
click at [266, 124] on p "R$ 88,00" at bounding box center [292, 126] width 53 height 6
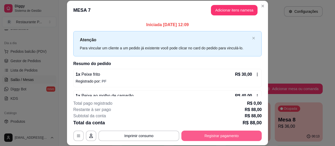
click at [223, 137] on button "Registrar pagamento" at bounding box center [221, 136] width 80 height 10
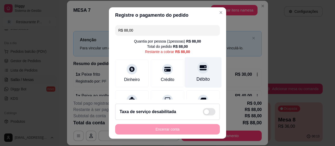
click at [197, 70] on div at bounding box center [203, 68] width 12 height 12
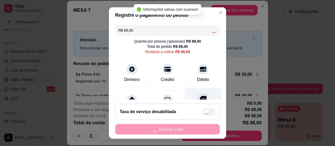
type input "R$ 0,00"
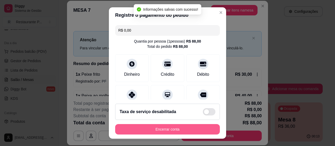
click at [170, 131] on button "Encerrar conta" at bounding box center [167, 129] width 105 height 10
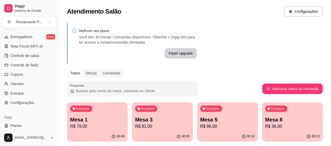
scroll to position [221, 0]
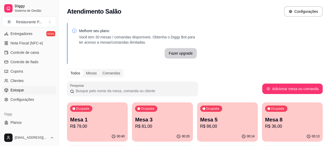
click at [13, 90] on span "Estoque" at bounding box center [16, 90] width 13 height 5
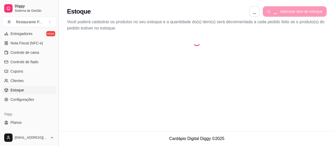
select select "QUANTITY_ORDER"
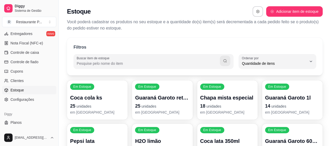
scroll to position [5, 0]
click at [108, 64] on input "Buscar item de estoque" at bounding box center [148, 63] width 143 height 5
type input "n"
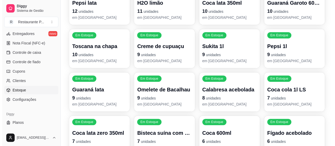
scroll to position [0, 0]
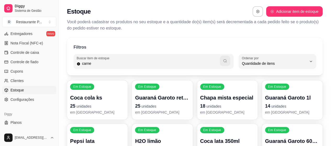
type input "carne"
click at [228, 61] on button "button" at bounding box center [225, 61] width 10 height 10
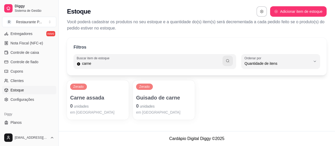
click at [78, 103] on p "0 unidades" at bounding box center [97, 105] width 55 height 7
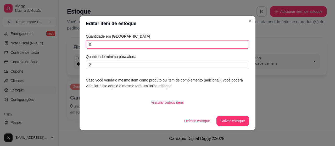
click at [101, 45] on input "0" at bounding box center [167, 44] width 163 height 8
type input "3"
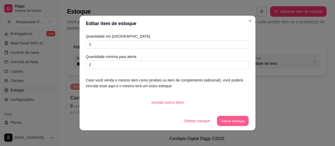
click at [224, 116] on button "Salvar estoque" at bounding box center [232, 121] width 32 height 10
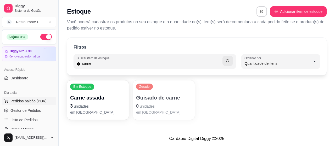
click at [29, 105] on button "Pedidos balcão (PDV)" at bounding box center [29, 101] width 54 height 8
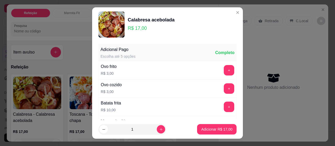
click at [225, 14] on div "Calabresa acebolada R$ 17,00" at bounding box center [167, 25] width 138 height 26
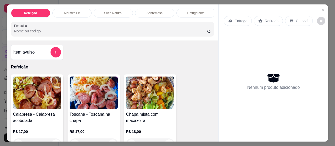
click at [58, 34] on input "Pesquisa" at bounding box center [110, 30] width 193 height 5
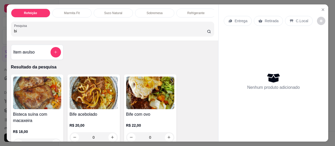
type input "bi"
click at [88, 93] on img at bounding box center [94, 93] width 48 height 33
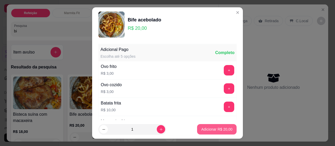
click at [209, 127] on button "Adicionar R$ 20,00" at bounding box center [216, 129] width 39 height 10
type input "1"
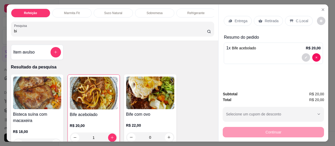
click at [234, 19] on p "Entrega" at bounding box center [240, 20] width 13 height 5
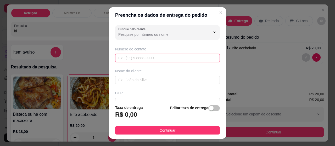
click at [140, 59] on input "text" at bounding box center [167, 58] width 105 height 8
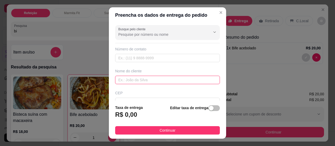
click at [132, 82] on input "text" at bounding box center [167, 80] width 105 height 8
type input "ander"
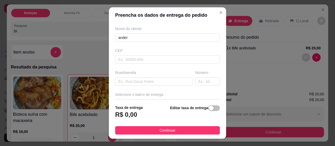
scroll to position [45, 0]
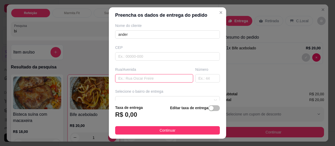
click at [126, 81] on input "text" at bounding box center [154, 78] width 78 height 8
click at [204, 100] on span at bounding box center [167, 100] width 98 height 8
type input "bar do raul"
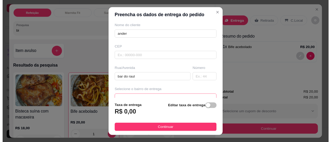
scroll to position [48, 0]
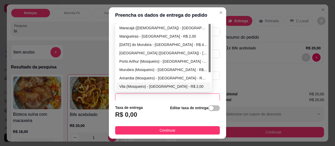
click at [146, 85] on div "Vila (Mosqueiro) - [GEOGRAPHIC_DATA] - R$ 2,00" at bounding box center [163, 87] width 88 height 6
type input "[GEOGRAPHIC_DATA]"
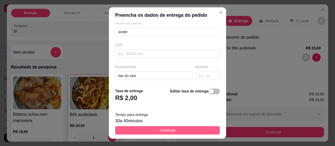
click at [162, 130] on span "Continuar" at bounding box center [167, 131] width 16 height 6
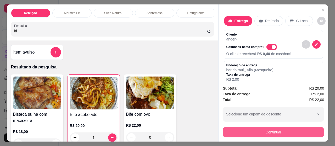
click at [255, 130] on button "Continuar" at bounding box center [272, 132] width 101 height 10
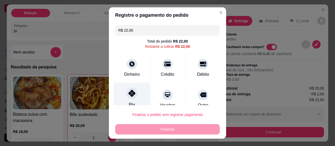
click at [133, 93] on div at bounding box center [132, 94] width 12 height 12
type input "R$ 0,00"
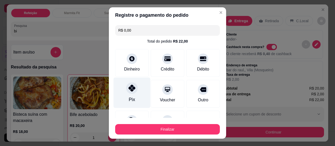
click at [128, 92] on div at bounding box center [132, 88] width 12 height 12
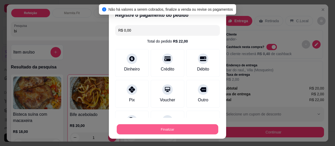
click at [157, 130] on button "Finalizar" at bounding box center [167, 129] width 101 height 10
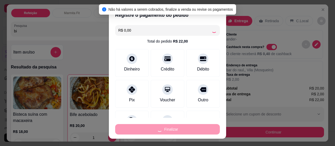
type input "0"
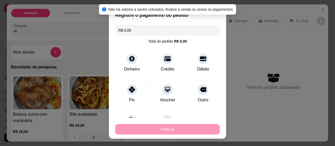
type input "-R$ 22,00"
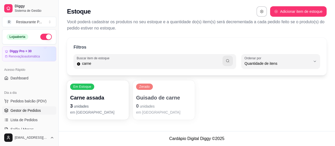
click at [24, 110] on span "Gestor de Pedidos" at bounding box center [25, 110] width 30 height 5
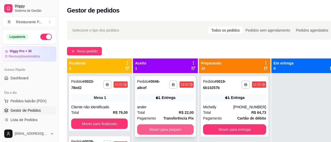
click at [176, 129] on button "Mover para preparo" at bounding box center [165, 129] width 56 height 10
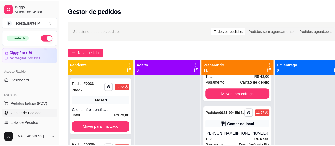
scroll to position [111, 0]
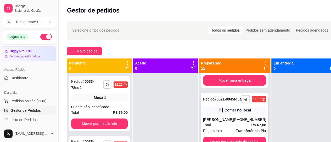
click at [244, 118] on div "**********" at bounding box center [234, 121] width 67 height 56
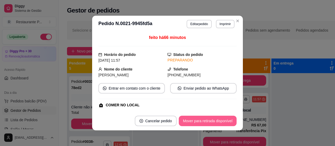
click at [212, 119] on button "Mover para retirada disponível" at bounding box center [208, 121] width 58 height 10
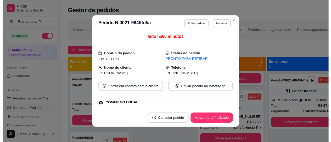
scroll to position [115, 0]
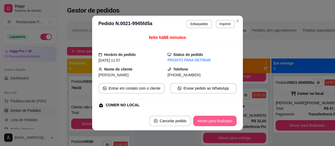
click at [204, 121] on button "Mover para finalizado" at bounding box center [214, 121] width 43 height 10
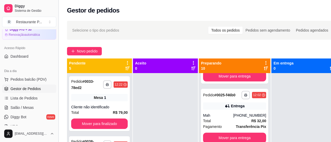
scroll to position [26, 0]
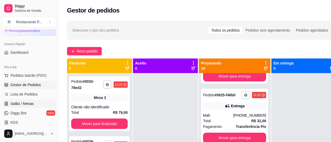
click at [25, 102] on span "Salão / Mesas" at bounding box center [21, 103] width 23 height 5
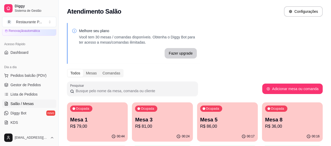
click at [91, 123] on p "R$ 79,00" at bounding box center [97, 126] width 54 height 6
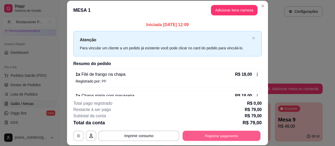
click at [216, 131] on button "Registrar pagamento" at bounding box center [221, 136] width 78 height 10
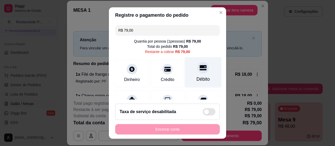
click at [197, 71] on div at bounding box center [203, 68] width 12 height 12
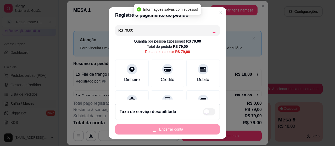
type input "R$ 0,00"
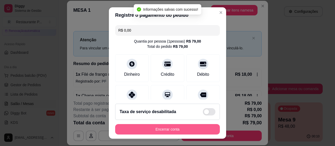
click at [170, 130] on button "Encerrar conta" at bounding box center [167, 129] width 105 height 10
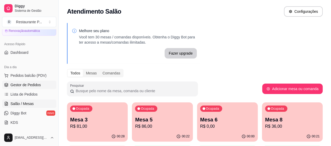
click at [20, 83] on span "Gestor de Pedidos" at bounding box center [25, 84] width 30 height 5
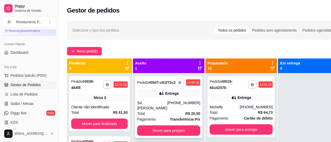
click at [178, 84] on icon "button" at bounding box center [179, 82] width 3 height 3
click at [156, 102] on button "Impressora" at bounding box center [159, 103] width 37 height 8
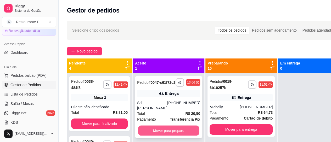
click at [169, 127] on button "Mover para preparo" at bounding box center [168, 131] width 61 height 10
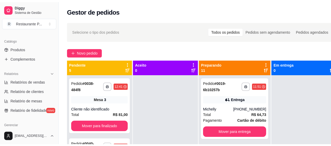
scroll to position [126, 0]
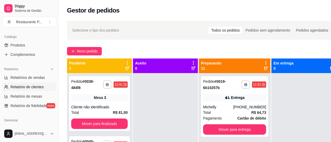
click at [37, 88] on span "Relatório de clientes" at bounding box center [26, 86] width 33 height 5
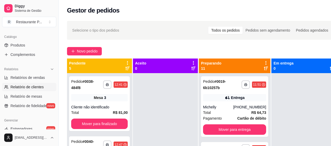
select select "30"
select select "HIGHEST_TOTAL_SPENT_WITH_ORDERS"
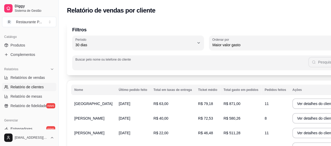
click at [104, 67] on input "Buscar pelo nome ou telefone do cliente" at bounding box center [191, 64] width 233 height 5
type input "[PERSON_NAME]"
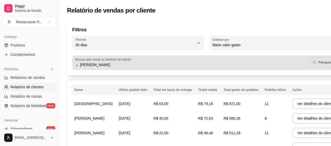
click at [309, 60] on button "Pesquisar" at bounding box center [323, 62] width 28 height 10
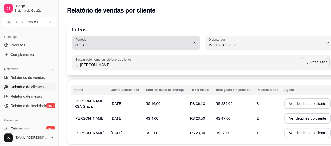
click at [182, 41] on div "30 dias" at bounding box center [132, 43] width 115 height 10
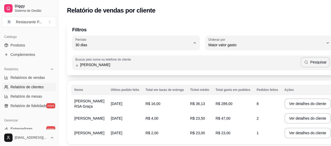
click at [81, 109] on span "60 dias" at bounding box center [130, 108] width 102 height 5
type input "60"
select select "60"
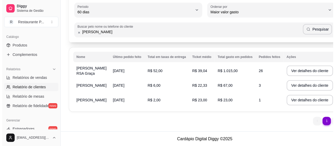
scroll to position [33, 0]
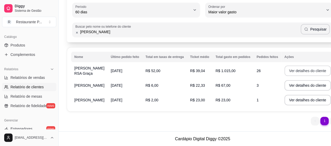
click at [284, 68] on button "Ver detalhes do cliente" at bounding box center [307, 71] width 47 height 10
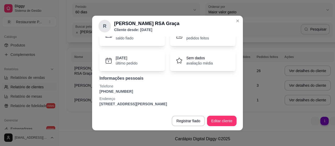
scroll to position [0, 0]
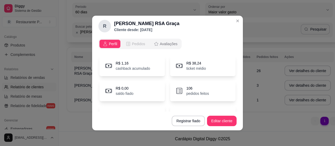
click at [135, 46] on span "Pedidos" at bounding box center [138, 43] width 13 height 5
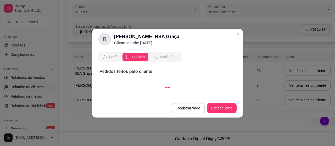
select select "30"
select select "ALL"
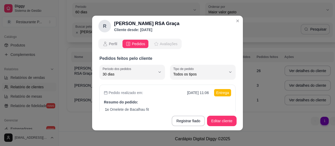
click at [165, 41] on button "Avaliações" at bounding box center [165, 44] width 30 height 8
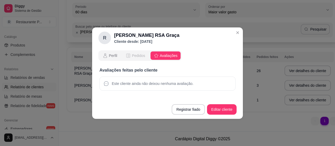
click at [137, 54] on span "Pedidos" at bounding box center [138, 55] width 13 height 5
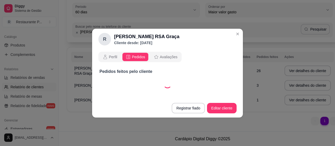
select select "30"
select select "ALL"
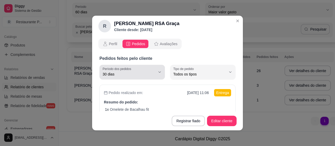
click at [157, 74] on icon "button" at bounding box center [159, 72] width 4 height 4
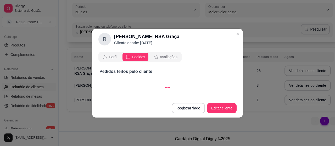
select select "60"
select select "ALL"
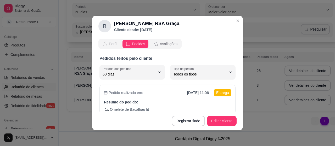
click at [109, 45] on span "Perfil" at bounding box center [113, 43] width 8 height 5
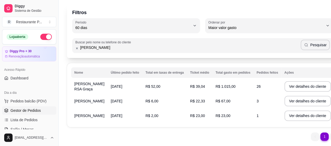
click at [31, 111] on span "Gestor de Pedidos" at bounding box center [25, 110] width 30 height 5
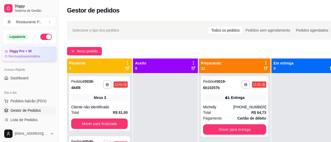
click at [25, 52] on article "Diggy Pro + 30" at bounding box center [20, 51] width 22 height 4
click at [26, 77] on span "Dashboard" at bounding box center [19, 78] width 18 height 5
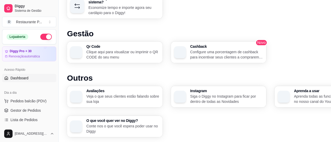
scroll to position [327, 0]
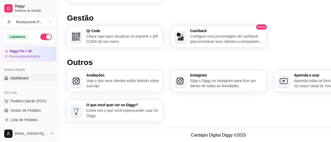
click at [252, 41] on p "Configure uma porcentagem de cashback para incentivar seus clientes a comprarem…" at bounding box center [226, 39] width 73 height 10
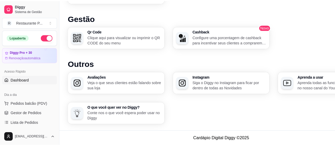
scroll to position [323, 0]
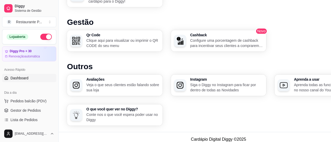
click at [130, 86] on p "Veja o que seus clientes estão falando sobre sua loja" at bounding box center [122, 87] width 73 height 10
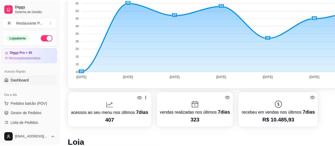
scroll to position [0, 0]
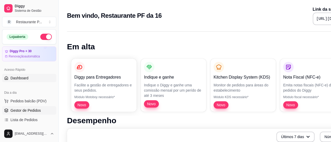
click at [33, 108] on span "Gestor de Pedidos" at bounding box center [25, 110] width 30 height 5
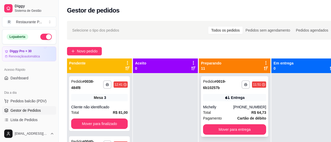
click at [224, 104] on div "**********" at bounding box center [234, 106] width 67 height 61
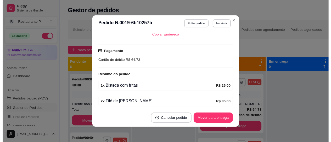
scroll to position [161, 0]
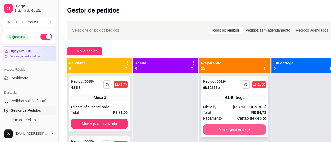
click at [229, 126] on button "Mover para entrega" at bounding box center [234, 129] width 63 height 10
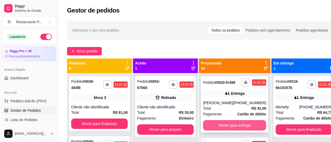
click at [232, 129] on button "Mover para entrega" at bounding box center [234, 125] width 63 height 10
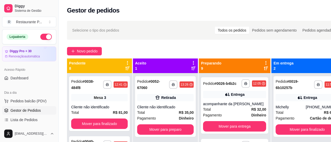
scroll to position [64, 0]
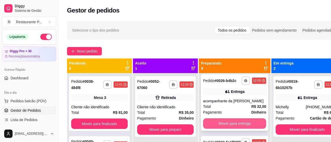
click at [234, 129] on button "Mover para entrega" at bounding box center [234, 123] width 63 height 10
click at [237, 129] on button "Mover para entrega" at bounding box center [234, 123] width 63 height 10
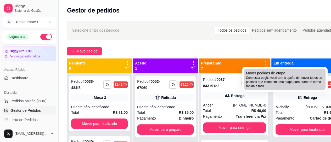
click at [278, 80] on span "Com essa opção você tem a opção de mover todos os pedidos que estão em uma etap…" at bounding box center [284, 82] width 77 height 13
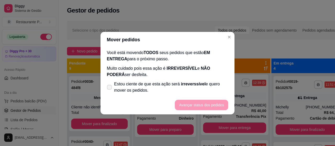
click at [110, 88] on icon at bounding box center [109, 87] width 4 height 3
click at [110, 88] on input "Estou ciente de que esta ação será irreverssível e quero mover os pedidos." at bounding box center [107, 89] width 3 height 3
checkbox input "true"
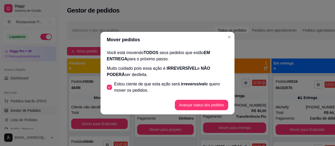
click at [192, 112] on footer "Avançar status dos pedidos" at bounding box center [167, 105] width 134 height 19
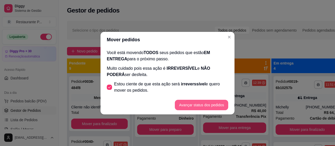
click at [192, 104] on button "Avançar status dos pedidos" at bounding box center [201, 105] width 53 height 10
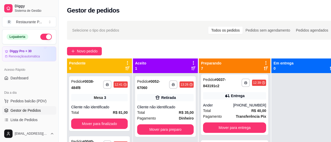
drag, startPoint x: 59, startPoint y: 55, endPoint x: 61, endPoint y: 58, distance: 3.2
click at [61, 58] on div "**********" at bounding box center [165, 111] width 331 height 222
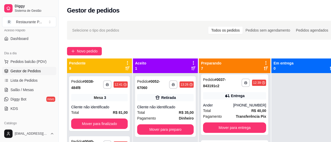
scroll to position [41, 0]
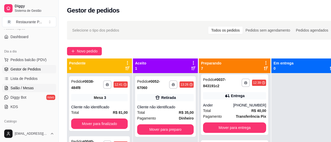
click at [37, 85] on link "Salão / Mesas" at bounding box center [29, 88] width 54 height 8
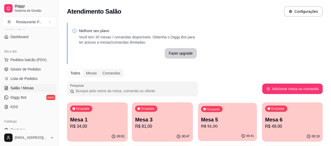
click at [201, 123] on p "Mesa 5" at bounding box center [227, 119] width 53 height 7
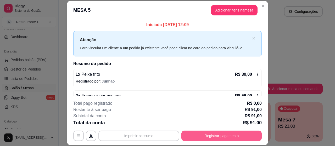
click at [223, 140] on button "Registrar pagamento" at bounding box center [221, 136] width 80 height 10
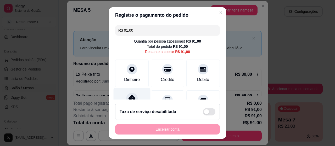
click at [126, 99] on div at bounding box center [132, 99] width 12 height 12
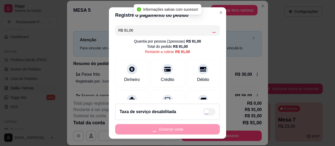
type input "R$ 0,00"
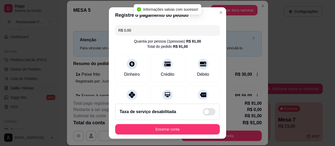
click at [156, 121] on footer "Taxa de serviço desabilitada Encerrar conta" at bounding box center [167, 119] width 117 height 39
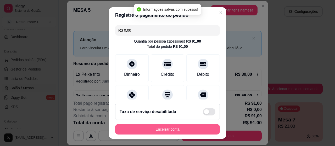
click at [162, 127] on button "Encerrar conta" at bounding box center [167, 129] width 105 height 10
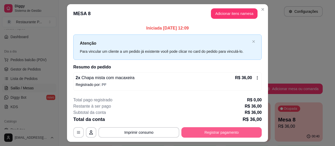
click at [219, 130] on button "Registrar pagamento" at bounding box center [221, 132] width 80 height 10
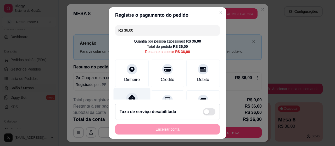
click at [130, 97] on icon at bounding box center [131, 98] width 7 height 7
type input "R$ 0,00"
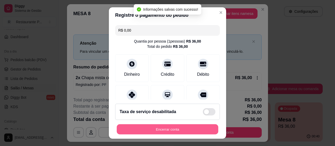
click at [164, 130] on button "Encerrar conta" at bounding box center [167, 129] width 101 height 10
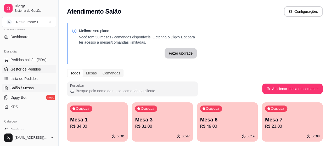
click at [19, 69] on span "Gestor de Pedidos" at bounding box center [25, 69] width 30 height 5
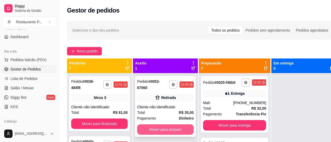
click at [170, 126] on button "Mover para preparo" at bounding box center [165, 129] width 56 height 10
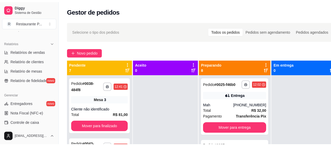
scroll to position [154, 0]
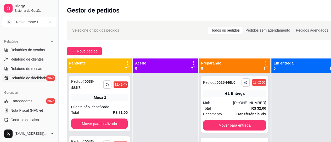
click at [39, 78] on span "Relatório de fidelidade" at bounding box center [28, 78] width 36 height 5
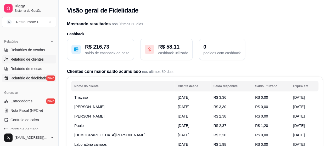
click at [35, 59] on span "Relatório de clientes" at bounding box center [26, 59] width 33 height 5
select select "30"
select select "HIGHEST_TOTAL_SPENT_WITH_ORDERS"
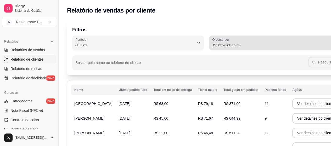
click at [229, 42] on span "Maior valor gasto" at bounding box center [271, 44] width 119 height 5
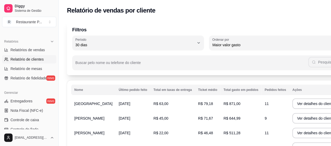
click at [233, 58] on span "Maior número de pedidos" at bounding box center [255, 57] width 102 height 5
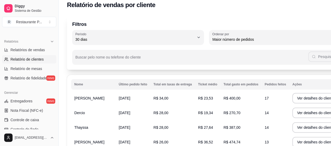
scroll to position [10, 0]
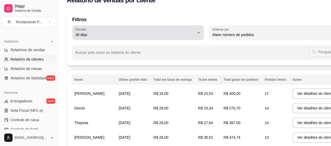
click at [196, 33] on icon "button" at bounding box center [198, 33] width 4 height 4
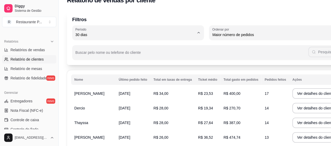
click at [107, 99] on span "60 dias" at bounding box center [130, 98] width 102 height 5
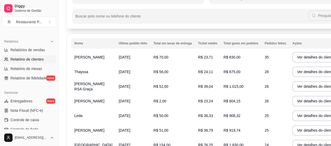
scroll to position [0, 0]
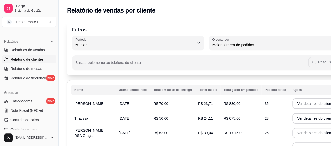
click at [219, 48] on button "Ordenar por Maior número de pedidos" at bounding box center [274, 43] width 131 height 15
click at [230, 68] on span "Maior ticket médio" at bounding box center [255, 66] width 102 height 5
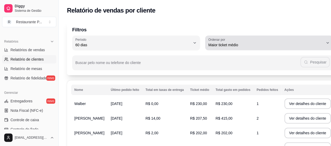
click at [231, 45] on span "Maior ticket médio" at bounding box center [265, 44] width 115 height 5
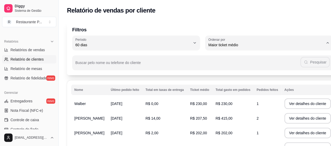
click at [224, 76] on span "Maior valor gasto" at bounding box center [255, 74] width 102 height 5
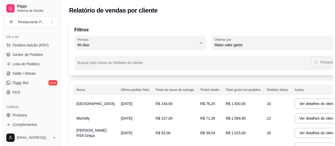
scroll to position [54, 0]
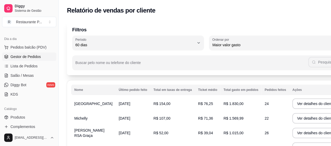
click at [22, 54] on span "Gestor de Pedidos" at bounding box center [25, 56] width 30 height 5
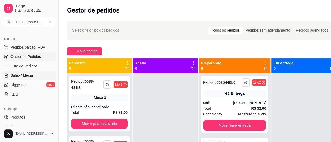
click at [28, 73] on span "Salão / Mesas" at bounding box center [21, 75] width 23 height 5
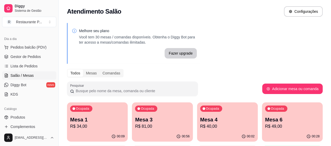
click at [142, 124] on p "R$ 81,00" at bounding box center [162, 126] width 54 height 6
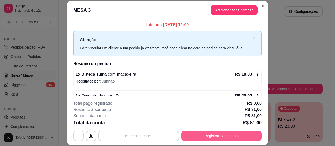
click at [210, 136] on button "Registrar pagamento" at bounding box center [221, 136] width 80 height 10
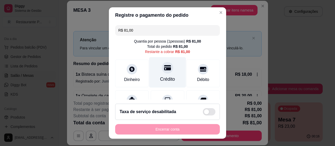
click at [166, 70] on div at bounding box center [168, 68] width 12 height 12
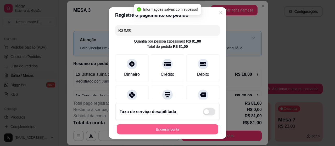
click at [174, 131] on button "Encerrar conta" at bounding box center [167, 129] width 101 height 10
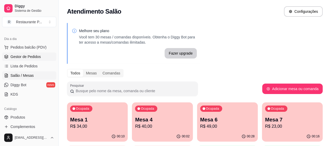
click at [22, 57] on span "Gestor de Pedidos" at bounding box center [25, 56] width 30 height 5
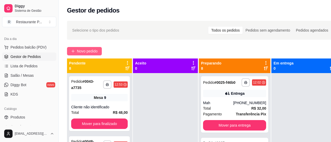
click at [89, 49] on span "Novo pedido" at bounding box center [87, 51] width 21 height 6
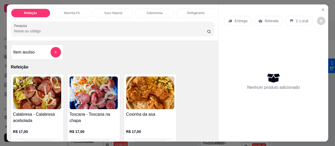
click at [55, 33] on input "Pesquisa" at bounding box center [110, 30] width 193 height 5
click at [54, 33] on input "Pesquisa" at bounding box center [110, 30] width 193 height 5
click at [23, 31] on input "Pesquisa" at bounding box center [110, 30] width 193 height 5
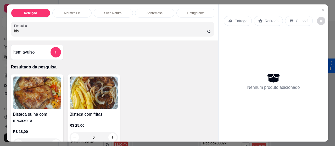
click at [45, 100] on img at bounding box center [37, 93] width 48 height 33
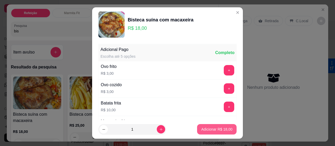
click at [204, 128] on p "Adicionar R$ 18,00" at bounding box center [216, 129] width 31 height 5
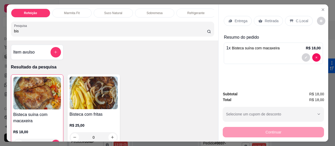
click at [95, 104] on img at bounding box center [94, 93] width 48 height 33
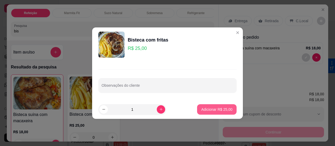
click at [213, 109] on p "Adicionar R$ 25,00" at bounding box center [216, 109] width 31 height 5
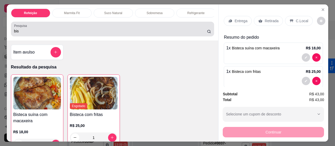
click at [35, 31] on input "bis" at bounding box center [110, 30] width 193 height 5
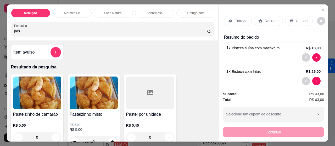
click at [50, 95] on img at bounding box center [37, 93] width 48 height 33
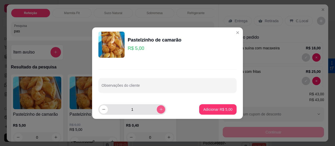
click at [159, 110] on icon "increase-product-quantity" at bounding box center [161, 109] width 4 height 4
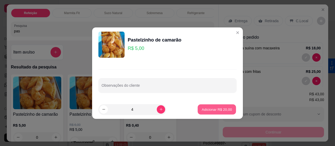
click at [209, 110] on p "Adicionar R$ 20,00" at bounding box center [217, 109] width 30 height 5
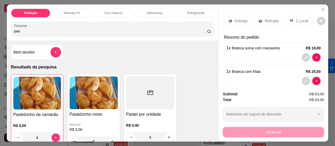
scroll to position [85, 0]
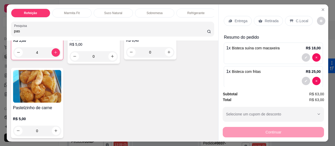
click at [38, 95] on img at bounding box center [37, 86] width 48 height 33
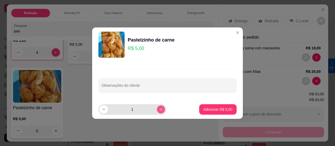
click at [159, 109] on icon "increase-product-quantity" at bounding box center [161, 109] width 4 height 4
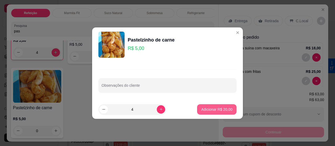
click at [212, 106] on button "Adicionar R$ 20,00" at bounding box center [216, 109] width 39 height 10
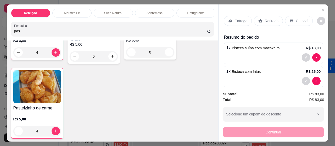
click at [231, 16] on div "Entrega" at bounding box center [237, 21] width 28 height 10
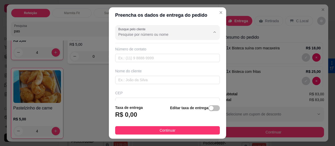
click at [134, 36] on input "Busque pelo cliente" at bounding box center [160, 34] width 84 height 5
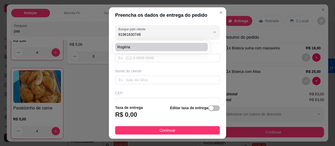
click at [128, 45] on span "Rogéria" at bounding box center [158, 46] width 83 height 5
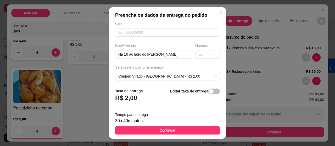
scroll to position [85, 0]
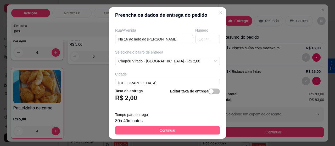
click at [159, 128] on span "Continuar" at bounding box center [167, 131] width 16 height 6
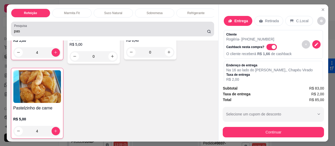
click at [152, 31] on input "pas" at bounding box center [110, 30] width 193 height 5
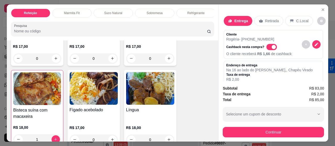
scroll to position [325, 0]
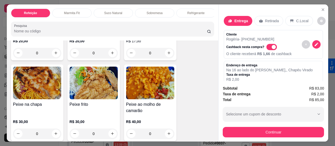
click at [152, 31] on input "Pesquisa" at bounding box center [110, 30] width 193 height 5
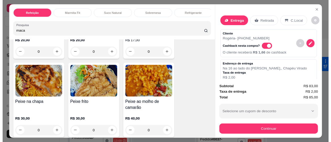
scroll to position [0, 0]
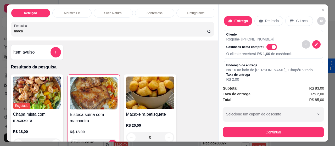
click at [141, 91] on img at bounding box center [150, 93] width 48 height 33
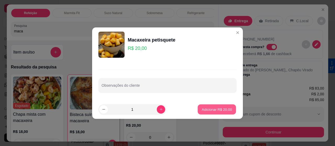
click at [206, 104] on button "Adicionar R$ 20,00" at bounding box center [216, 109] width 38 height 10
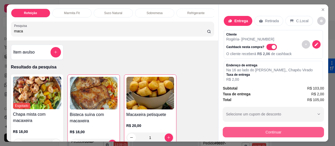
click at [263, 128] on button "Continuar" at bounding box center [272, 132] width 101 height 10
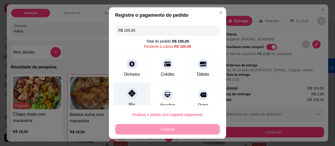
click at [129, 92] on icon at bounding box center [131, 93] width 7 height 7
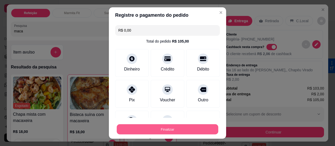
click at [155, 128] on button "Finalizar" at bounding box center [167, 129] width 101 height 10
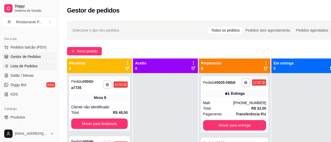
click at [23, 69] on link "Lista de Pedidos" at bounding box center [29, 66] width 54 height 8
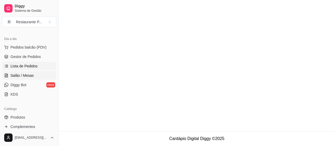
click at [23, 72] on link "Salão / Mesas" at bounding box center [29, 75] width 54 height 8
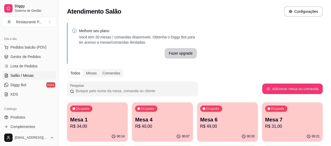
click at [265, 120] on p "Mesa 7" at bounding box center [292, 119] width 54 height 7
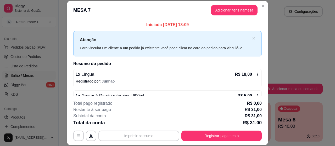
click at [139, 131] on button "Imprimir consumo" at bounding box center [138, 136] width 81 height 10
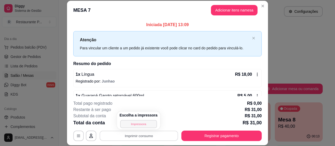
click at [136, 122] on button "Impressora" at bounding box center [138, 124] width 37 height 8
click at [147, 135] on button "Imprimir consumo" at bounding box center [139, 136] width 78 height 10
click at [134, 123] on button "Impressora" at bounding box center [138, 124] width 37 height 8
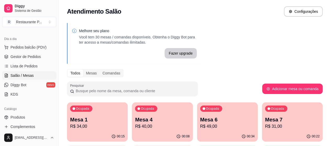
click at [265, 117] on p "Mesa 7" at bounding box center [292, 119] width 54 height 7
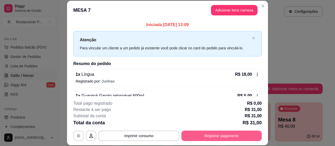
click at [209, 136] on button "Registrar pagamento" at bounding box center [221, 136] width 80 height 10
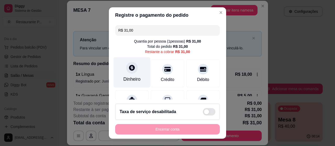
click at [139, 76] on div "Dinheiro" at bounding box center [131, 72] width 37 height 31
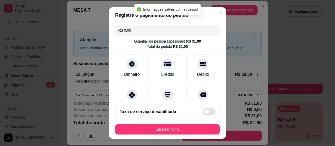
click at [181, 123] on footer "Taxa de serviço desabilitada Encerrar conta" at bounding box center [167, 119] width 117 height 39
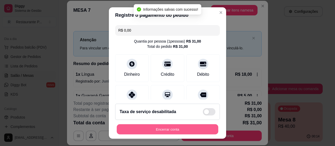
click at [180, 124] on button "Encerrar conta" at bounding box center [167, 129] width 101 height 10
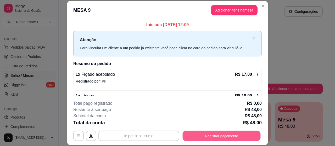
click at [233, 135] on button "Registrar pagamento" at bounding box center [221, 136] width 78 height 10
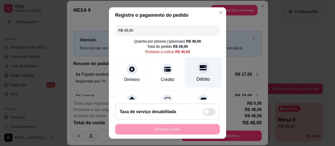
click at [187, 71] on div "Débito" at bounding box center [203, 72] width 37 height 31
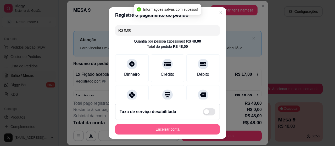
click at [174, 131] on button "Encerrar conta" at bounding box center [167, 129] width 105 height 10
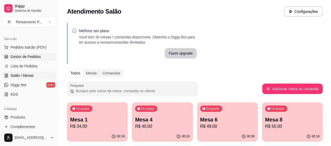
click at [26, 54] on link "Gestor de Pedidos" at bounding box center [29, 57] width 54 height 8
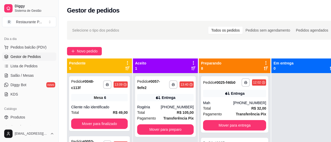
click at [263, 69] on icon at bounding box center [265, 68] width 4 height 4
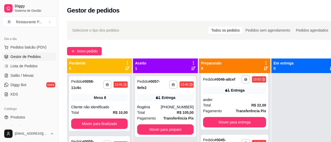
scroll to position [138, 0]
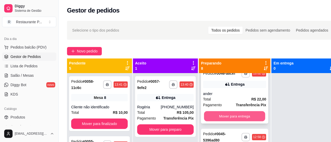
click at [241, 121] on button "Mover para entrega" at bounding box center [234, 116] width 61 height 10
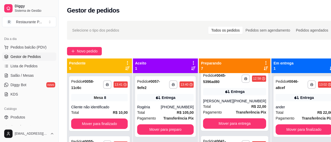
scroll to position [139, 0]
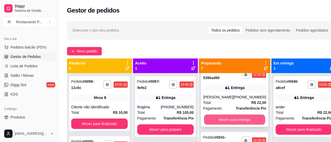
click at [248, 122] on button "Mover para entrega" at bounding box center [234, 120] width 61 height 10
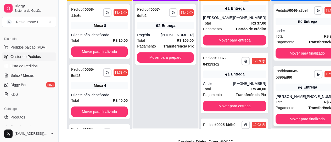
scroll to position [211, 0]
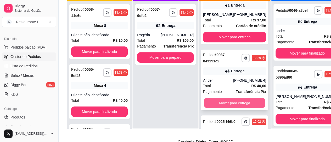
click at [252, 107] on button "Mover para entrega" at bounding box center [234, 103] width 61 height 10
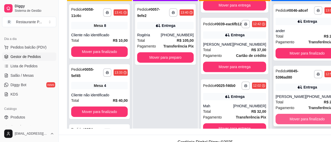
scroll to position [184, 0]
click at [294, 122] on button "Mover para finalizado" at bounding box center [306, 119] width 61 height 10
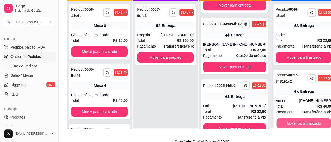
click at [294, 122] on button "Mover para finalizado" at bounding box center [303, 123] width 55 height 10
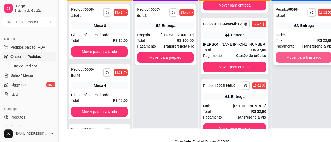
click at [289, 53] on button "Mover para finalizado" at bounding box center [303, 57] width 56 height 10
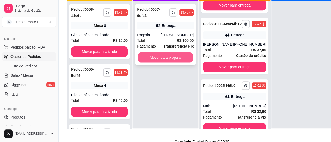
click at [152, 58] on button "Mover para preparo" at bounding box center [165, 58] width 55 height 10
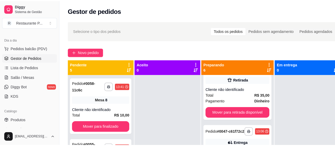
scroll to position [81, 0]
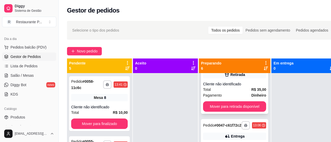
click at [253, 92] on strong "R$ 35,00" at bounding box center [258, 90] width 15 height 4
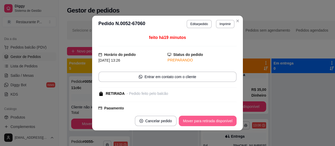
click at [216, 122] on button "Mover para retirada disponível" at bounding box center [208, 121] width 58 height 10
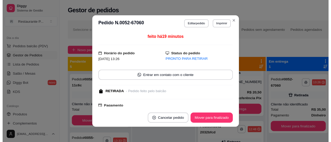
scroll to position [19, 0]
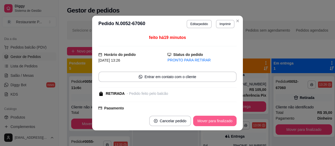
click at [216, 122] on button "Mover para finalizado" at bounding box center [214, 121] width 43 height 10
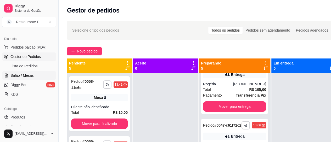
click at [28, 73] on span "Salão / Mesas" at bounding box center [21, 75] width 23 height 5
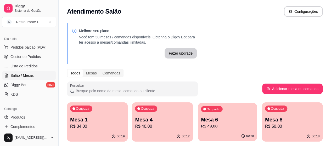
click at [198, 130] on div "Ocupada Mesa 6 R$ 49,00" at bounding box center [227, 117] width 59 height 28
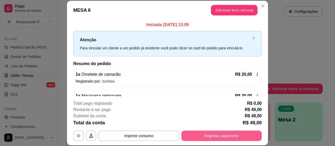
click at [212, 138] on button "Registrar pagamento" at bounding box center [221, 136] width 80 height 10
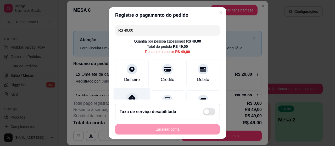
click at [134, 94] on div "Pix" at bounding box center [131, 103] width 37 height 31
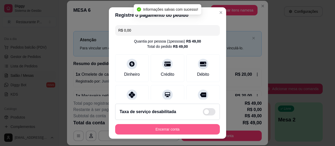
click at [160, 134] on button "Encerrar conta" at bounding box center [167, 129] width 105 height 10
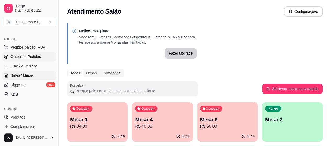
click at [33, 53] on link "Gestor de Pedidos" at bounding box center [29, 57] width 54 height 8
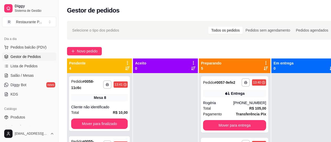
click at [263, 69] on icon at bounding box center [265, 68] width 4 height 4
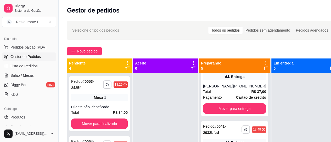
scroll to position [79, 0]
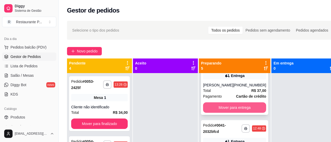
click at [244, 111] on button "Mover para entrega" at bounding box center [234, 107] width 63 height 10
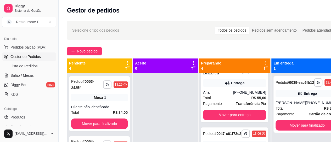
scroll to position [77, 0]
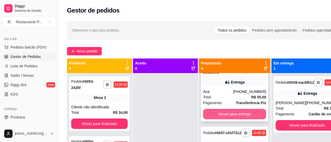
click at [234, 119] on button "Mover para entrega" at bounding box center [234, 114] width 63 height 10
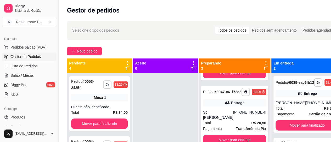
scroll to position [56, 0]
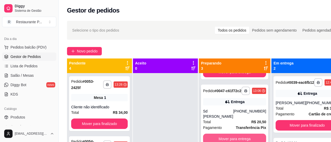
click at [241, 139] on button "Mover para entrega" at bounding box center [234, 139] width 63 height 10
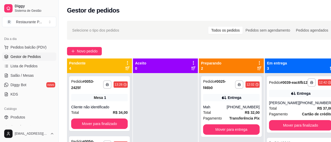
scroll to position [0, 0]
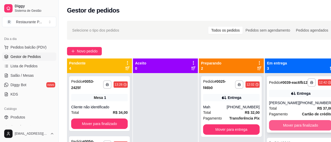
click at [289, 130] on button "Mover para finalizado" at bounding box center [300, 125] width 63 height 10
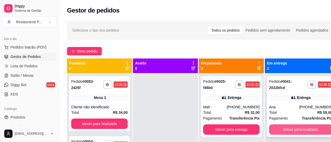
click at [296, 130] on button "Mover para finalizado" at bounding box center [300, 129] width 63 height 10
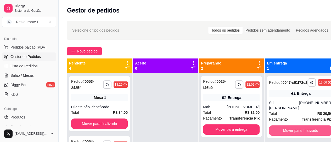
click at [296, 130] on button "Mover para finalizado" at bounding box center [300, 130] width 63 height 10
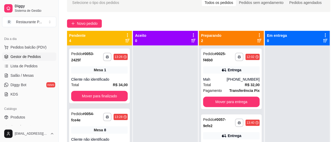
scroll to position [28, 0]
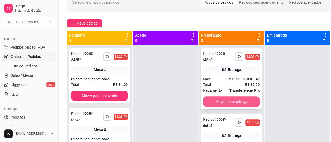
click at [239, 97] on button "Mover para entrega" at bounding box center [231, 101] width 56 height 10
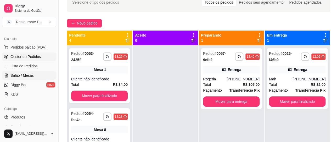
click at [26, 76] on span "Salão / Mesas" at bounding box center [21, 75] width 23 height 5
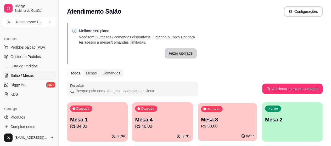
click at [201, 126] on p "R$ 50,00" at bounding box center [227, 126] width 53 height 6
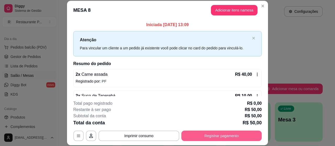
click at [214, 135] on button "Registrar pagamento" at bounding box center [221, 136] width 80 height 10
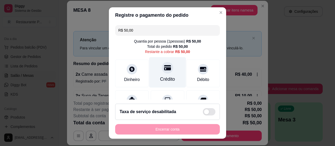
click at [167, 72] on div "Crédito" at bounding box center [167, 72] width 37 height 31
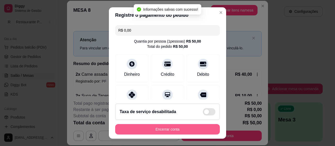
click at [165, 127] on button "Encerrar conta" at bounding box center [167, 129] width 105 height 10
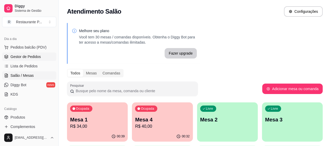
click at [20, 56] on span "Gestor de Pedidos" at bounding box center [25, 56] width 30 height 5
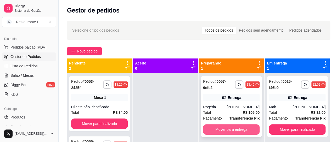
click at [234, 128] on button "Mover para entrega" at bounding box center [231, 129] width 56 height 10
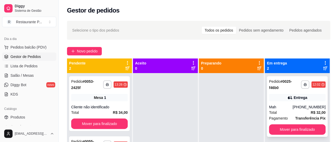
click at [309, 124] on div "**********" at bounding box center [297, 106] width 61 height 61
click at [305, 126] on button "Mover para finalizado" at bounding box center [297, 129] width 56 height 10
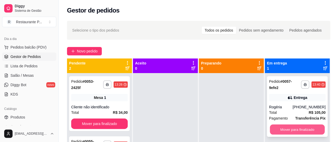
click at [305, 126] on button "Mover para finalizado" at bounding box center [296, 130] width 55 height 10
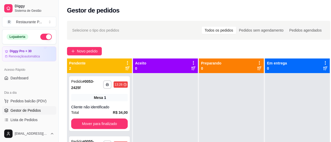
click at [43, 36] on button "button" at bounding box center [46, 37] width 12 height 6
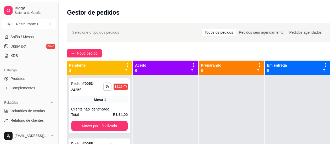
scroll to position [96, 0]
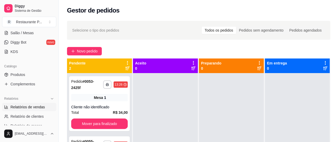
click at [25, 107] on span "Relatórios de vendas" at bounding box center [27, 107] width 35 height 5
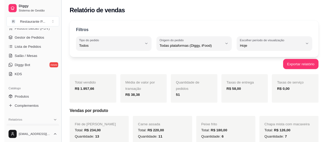
scroll to position [71, 0]
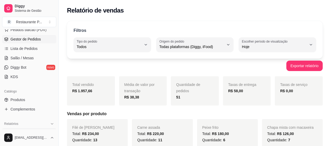
click at [30, 39] on span "Gestor de Pedidos" at bounding box center [25, 39] width 30 height 5
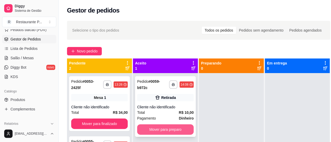
click at [158, 128] on button "Mover para preparo" at bounding box center [165, 129] width 56 height 10
click at [165, 127] on button "Mover para preparo" at bounding box center [165, 130] width 55 height 10
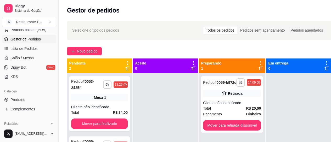
drag, startPoint x: 311, startPoint y: 137, endPoint x: 153, endPoint y: 48, distance: 180.9
click at [153, 48] on div "Novo pedido" at bounding box center [199, 51] width 264 height 8
click at [227, 111] on div "Total R$ 20,00" at bounding box center [232, 109] width 58 height 6
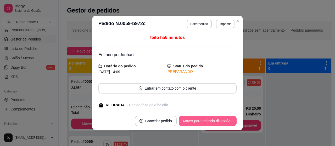
click at [217, 118] on button "Mover para retirada disponível" at bounding box center [208, 121] width 58 height 10
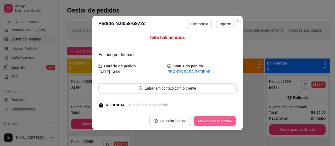
click at [217, 118] on button "Mover para finalizado" at bounding box center [215, 121] width 42 height 10
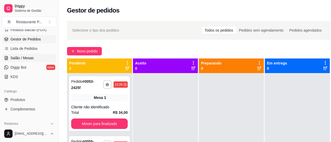
click at [18, 54] on link "Salão / Mesas" at bounding box center [29, 58] width 54 height 8
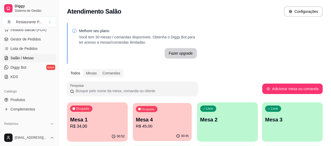
click at [153, 120] on p "Mesa 4" at bounding box center [162, 119] width 53 height 7
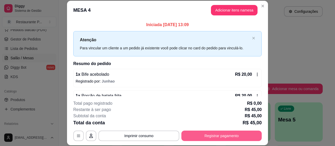
click at [223, 134] on button "Registrar pagamento" at bounding box center [221, 136] width 80 height 10
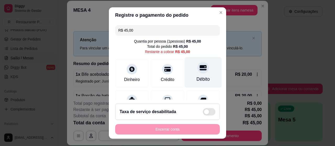
click at [199, 69] on icon at bounding box center [202, 67] width 7 height 5
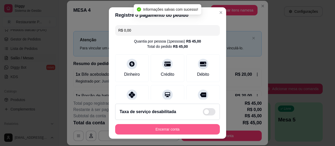
click at [164, 126] on button "Encerrar conta" at bounding box center [167, 129] width 105 height 10
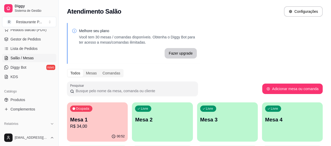
click at [92, 120] on p "Mesa 1" at bounding box center [97, 119] width 54 height 7
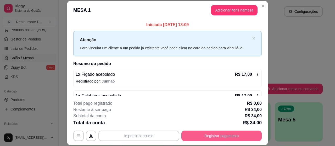
click at [193, 132] on button "Registrar pagamento" at bounding box center [221, 136] width 80 height 10
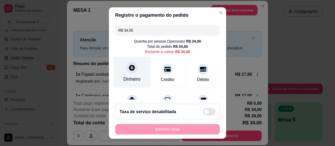
click at [129, 70] on icon at bounding box center [132, 68] width 6 height 6
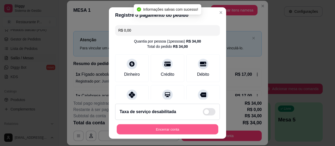
click at [167, 126] on button "Encerrar conta" at bounding box center [167, 129] width 101 height 10
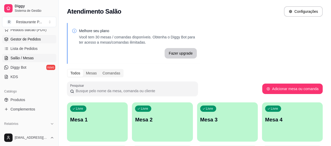
click at [25, 38] on span "Gestor de Pedidos" at bounding box center [25, 39] width 30 height 5
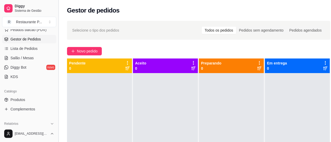
drag, startPoint x: 56, startPoint y: 61, endPoint x: 59, endPoint y: 73, distance: 12.3
click at [59, 73] on button "Toggle Sidebar" at bounding box center [58, 71] width 4 height 142
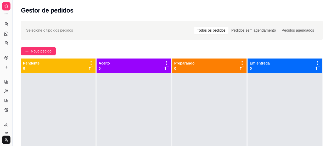
scroll to position [35, 0]
click at [13, 58] on button "Toggle Sidebar" at bounding box center [12, 73] width 4 height 146
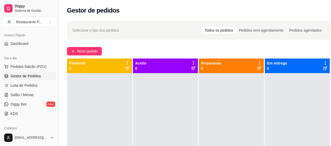
scroll to position [85, 0]
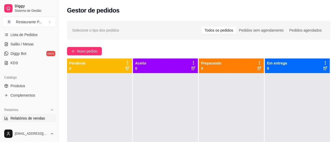
click at [30, 115] on link "Relatórios de vendas" at bounding box center [29, 118] width 54 height 8
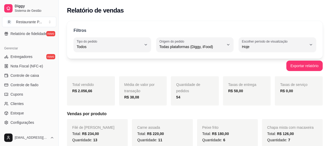
scroll to position [200, 0]
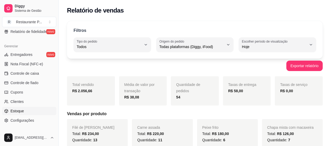
click at [21, 108] on link "Estoque" at bounding box center [29, 111] width 54 height 8
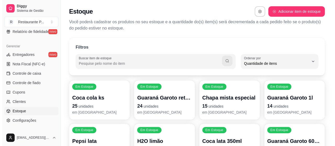
scroll to position [5, 0]
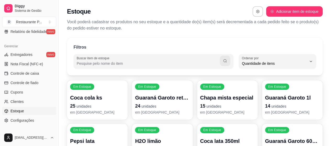
click at [115, 62] on input "Buscar item de estoque" at bounding box center [148, 63] width 143 height 5
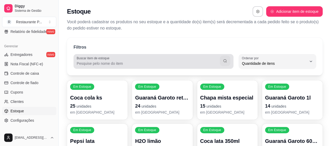
drag, startPoint x: 112, startPoint y: 66, endPoint x: 109, endPoint y: 64, distance: 3.7
click at [112, 67] on div "Buscar item de estoque" at bounding box center [153, 61] width 160 height 15
click at [225, 62] on icon "button" at bounding box center [225, 61] width 4 height 4
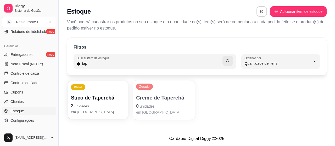
click at [97, 96] on p "Suco de Taperebá" at bounding box center [98, 97] width 54 height 7
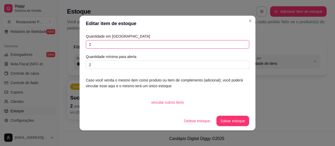
click at [105, 46] on input "2" at bounding box center [167, 44] width 163 height 8
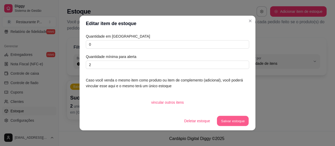
click at [231, 121] on button "Salvar estoque" at bounding box center [232, 121] width 32 height 10
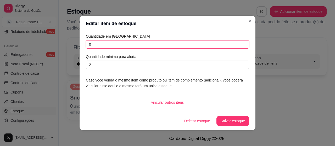
click at [115, 41] on input "0" at bounding box center [167, 44] width 163 height 8
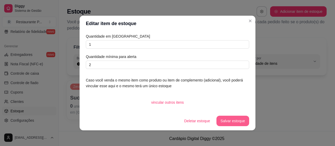
click at [232, 122] on button "Salvar estoque" at bounding box center [232, 121] width 33 height 10
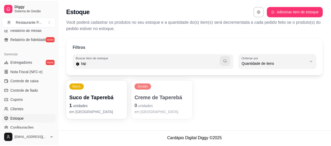
scroll to position [135, 0]
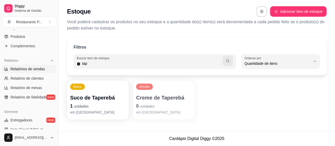
click at [33, 67] on span "Relatórios de vendas" at bounding box center [27, 68] width 35 height 5
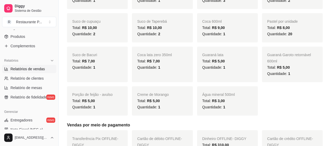
scroll to position [374, 0]
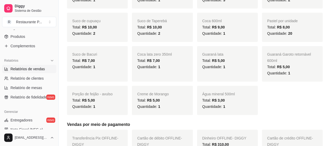
click at [330, 2] on div "Filtros ALL Tipo do pedido Todos Entrega Retirada Mesa Consumo local Tipo do pe…" at bounding box center [195, 100] width 272 height 914
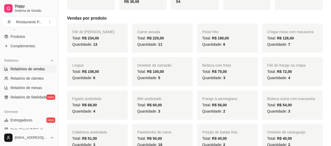
scroll to position [0, 0]
